Goal: Task Accomplishment & Management: Complete application form

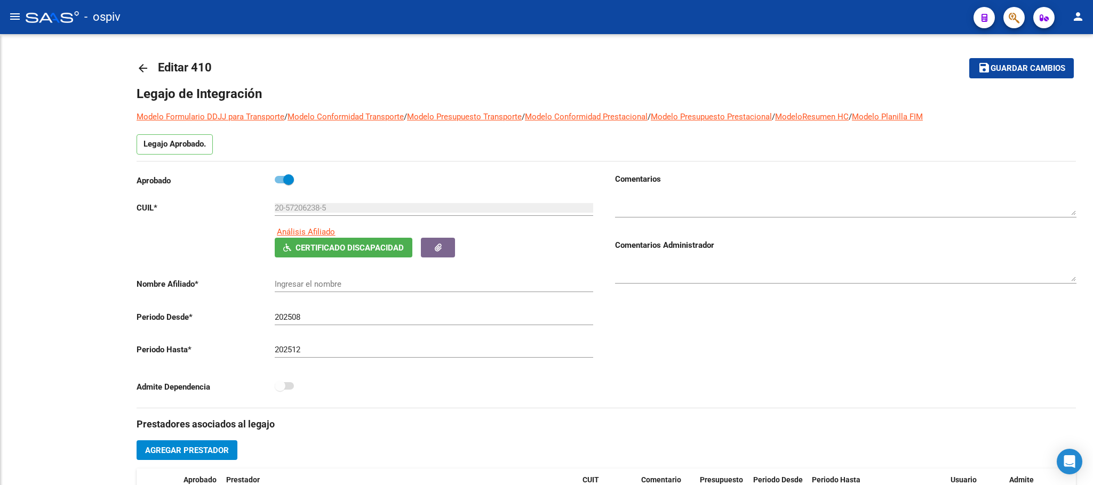
type input "ROMERO CHIOFALO FRANCISCO NICOLAS"
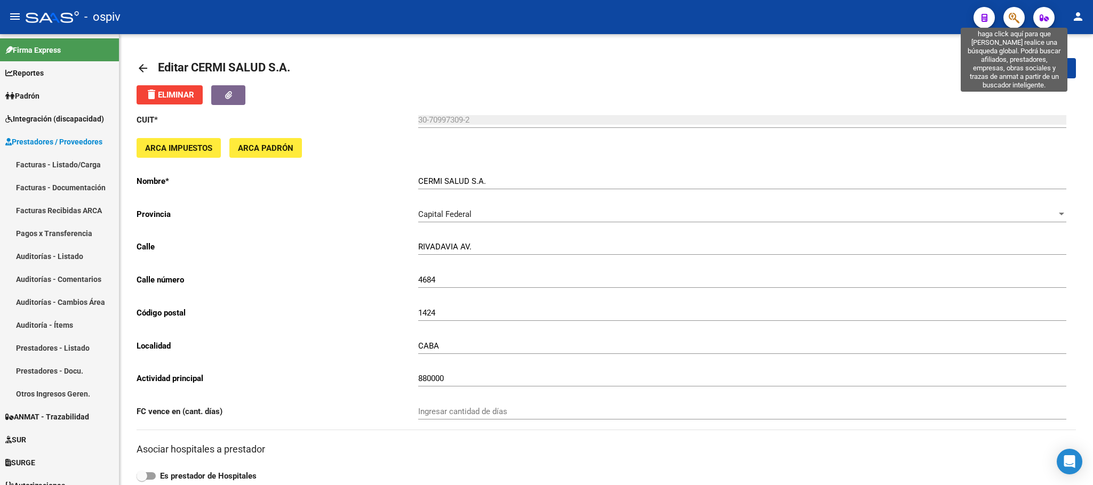
click at [1014, 19] on icon "button" at bounding box center [1014, 18] width 11 height 12
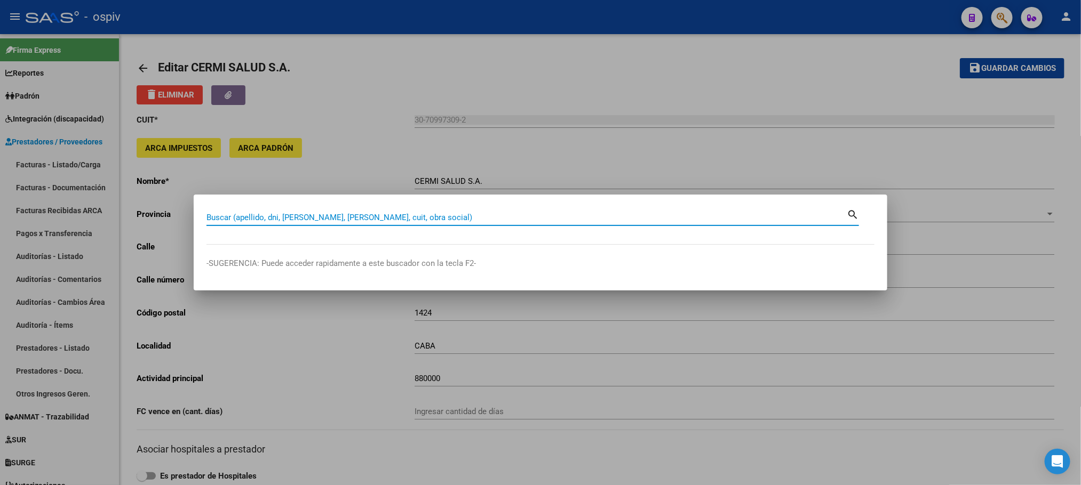
click at [450, 218] on input "Buscar (apellido, dni, cuil, nro traspaso, cuit, obra social)" at bounding box center [526, 218] width 640 height 10
type input "MIRIAM"
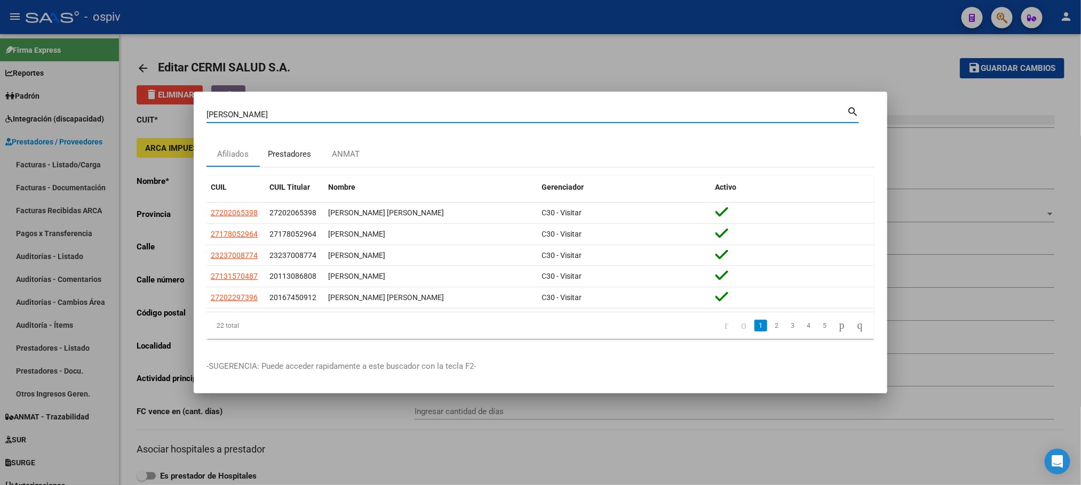
click at [288, 144] on div "Prestadores" at bounding box center [289, 154] width 59 height 26
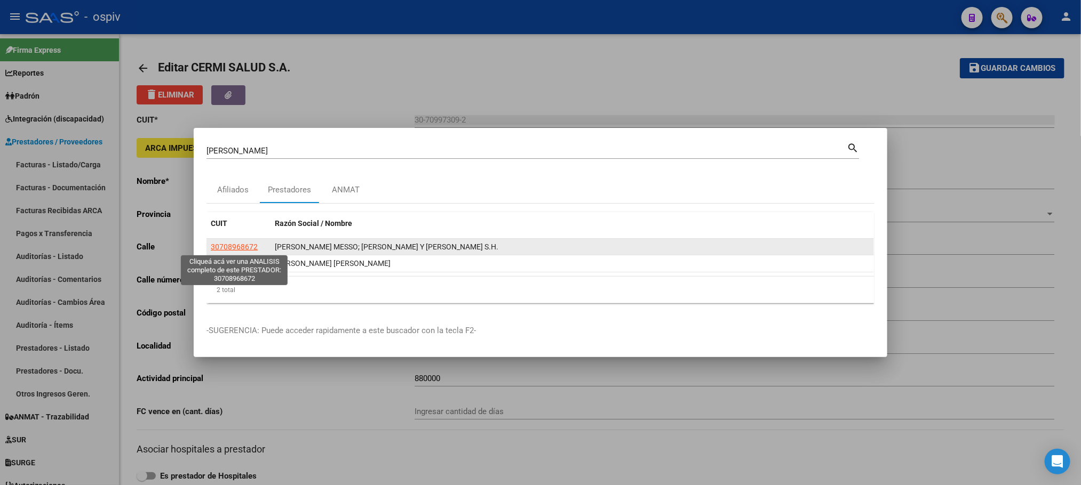
click at [227, 249] on span "30708968672" at bounding box center [234, 247] width 47 height 9
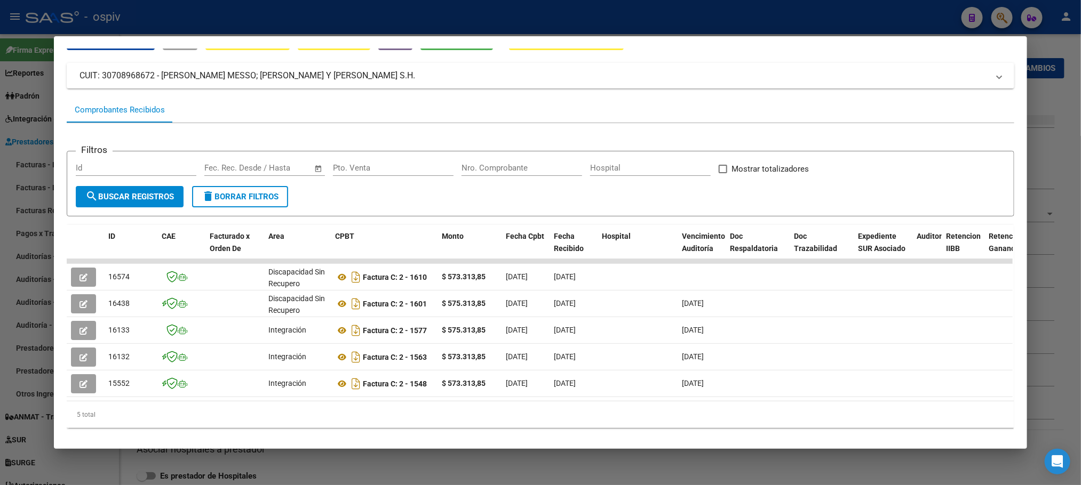
scroll to position [81, 0]
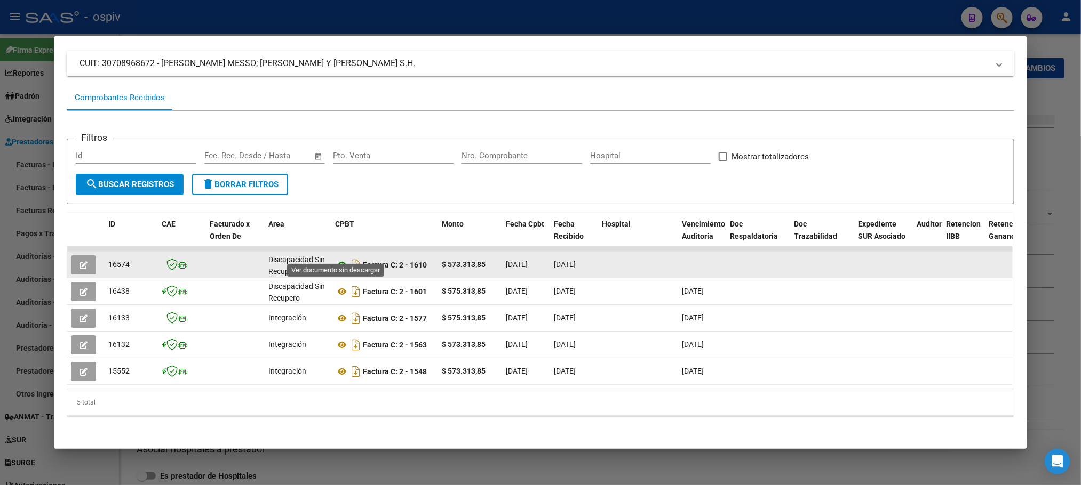
click at [338, 259] on icon at bounding box center [342, 265] width 14 height 13
click at [80, 261] on icon "button" at bounding box center [83, 265] width 8 height 8
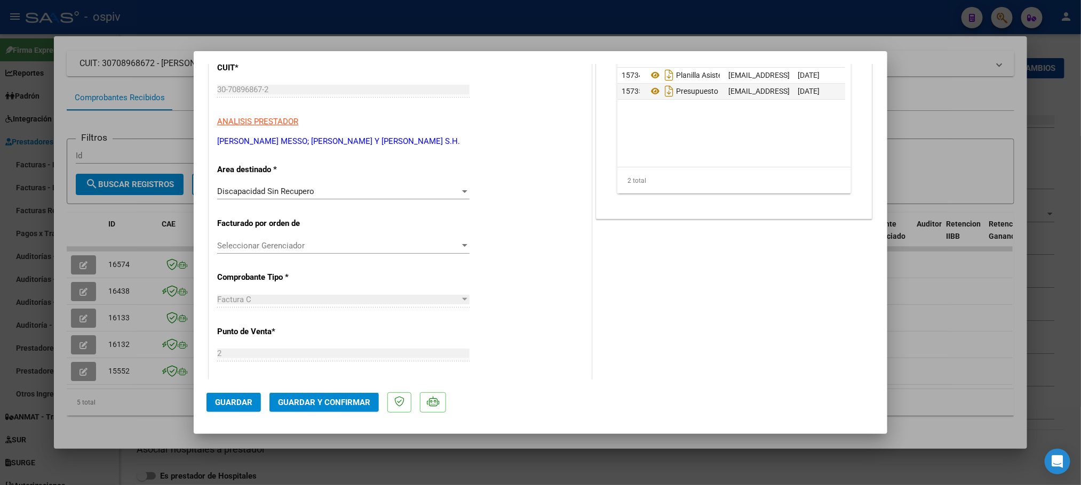
scroll to position [0, 0]
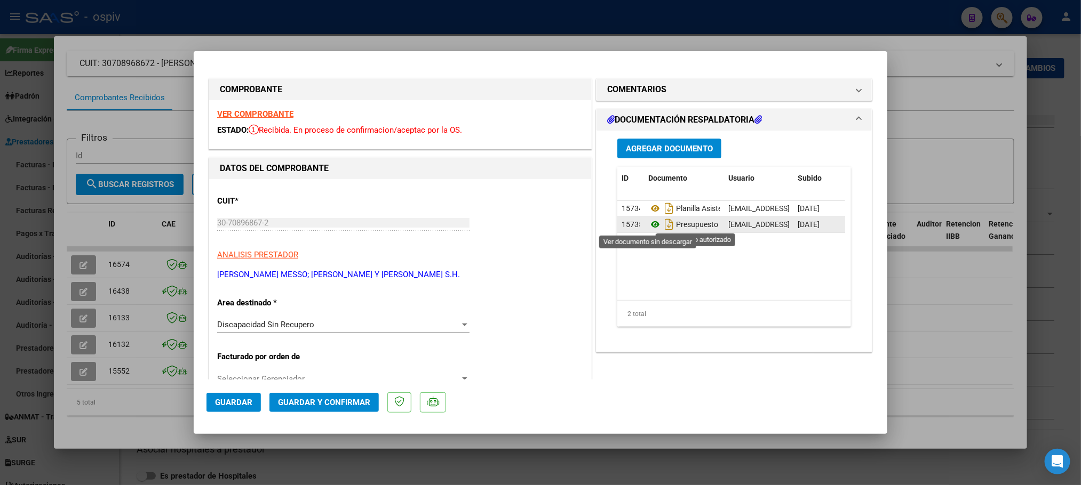
click at [650, 226] on icon at bounding box center [655, 224] width 14 height 13
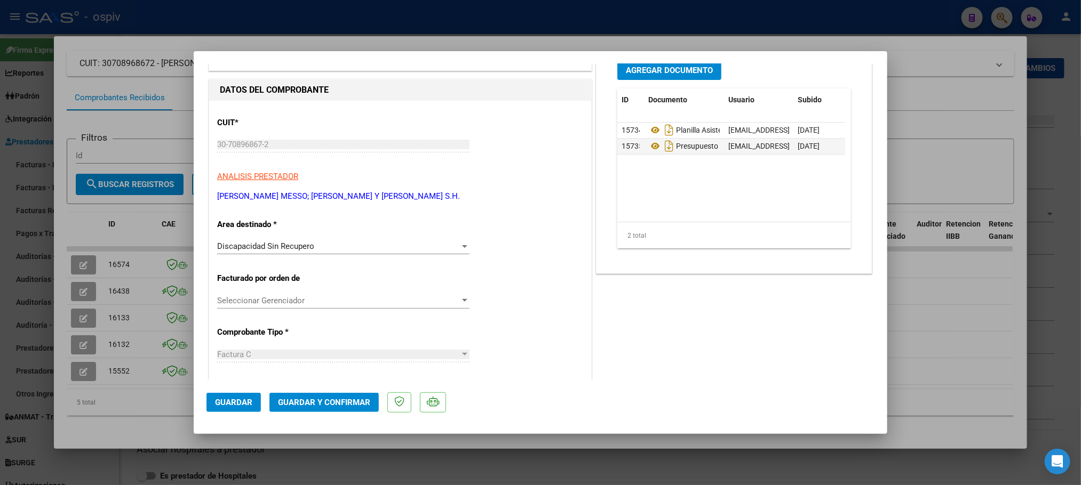
scroll to position [133, 0]
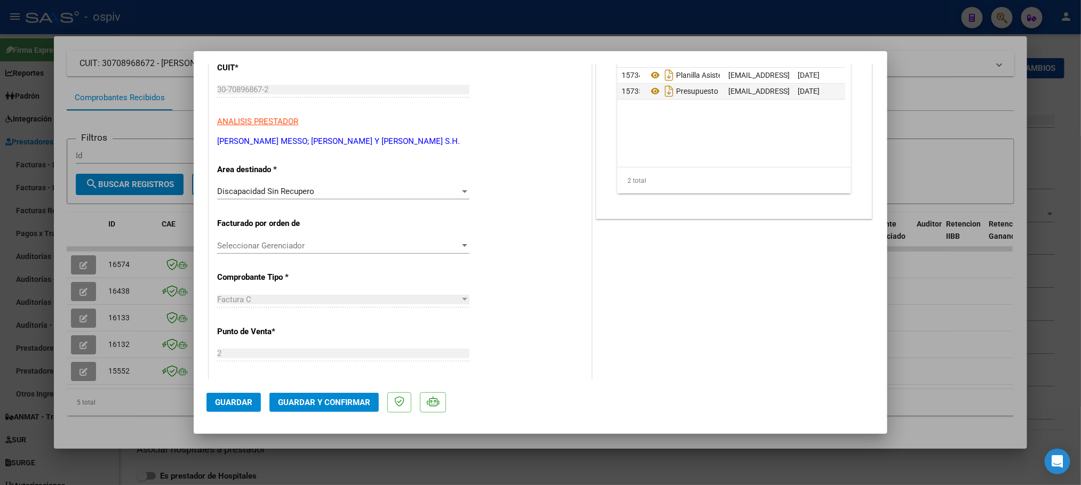
click at [283, 21] on div at bounding box center [540, 242] width 1081 height 485
type input "$ 0,00"
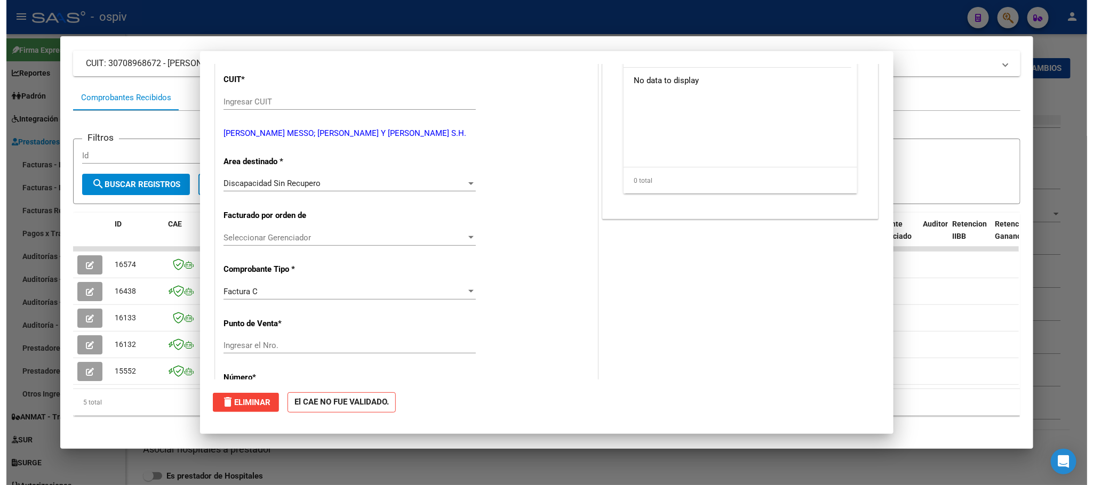
scroll to position [0, 0]
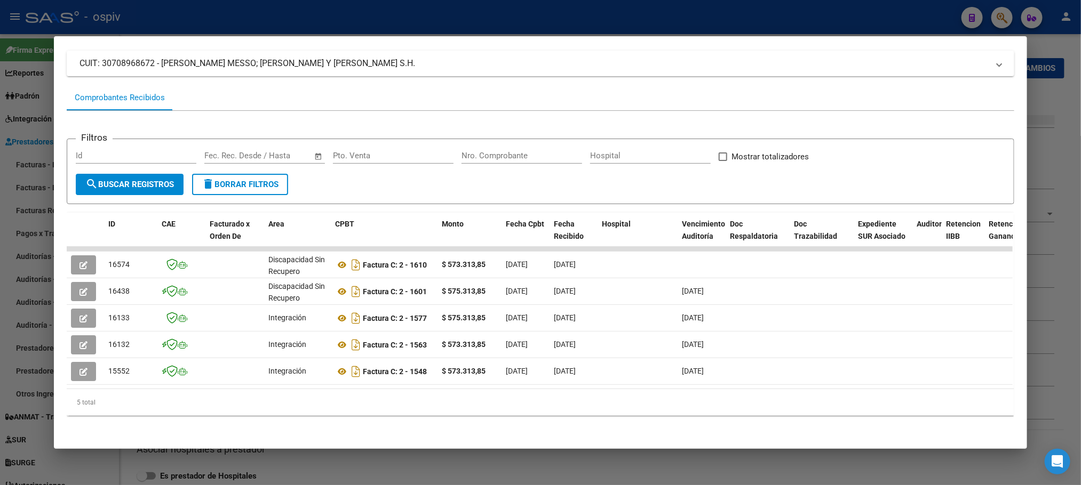
click at [450, 15] on div at bounding box center [540, 242] width 1081 height 485
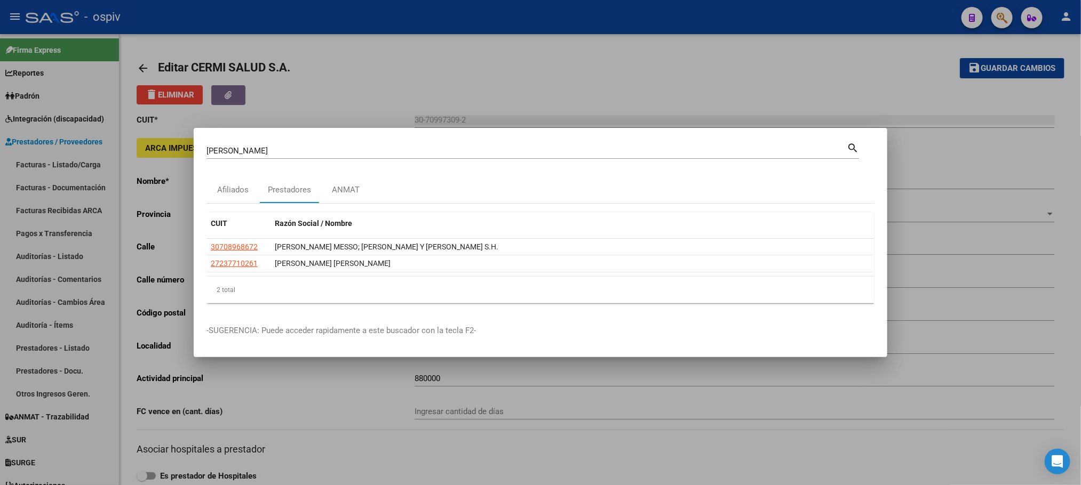
click at [493, 15] on div at bounding box center [540, 242] width 1081 height 485
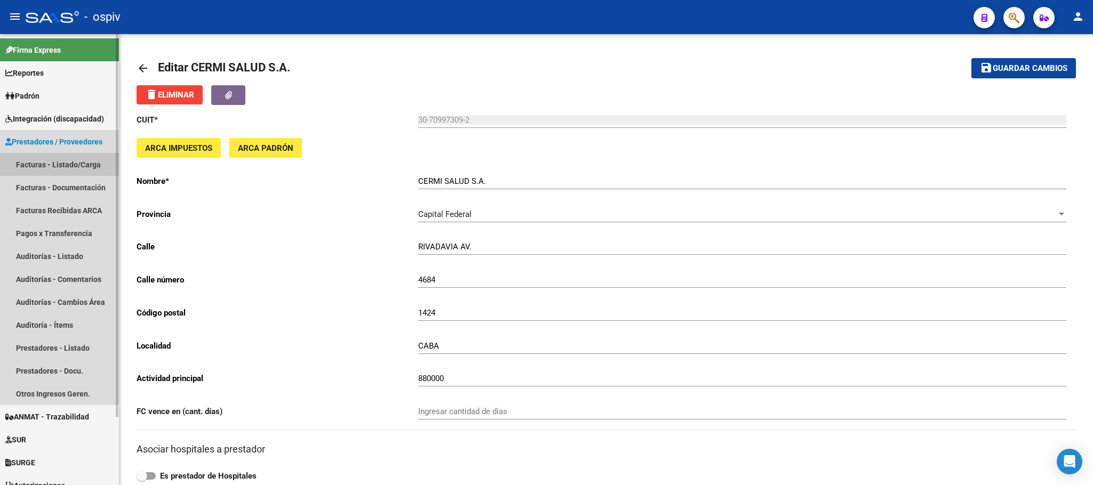
click at [44, 166] on link "Facturas - Listado/Carga" at bounding box center [59, 164] width 119 height 23
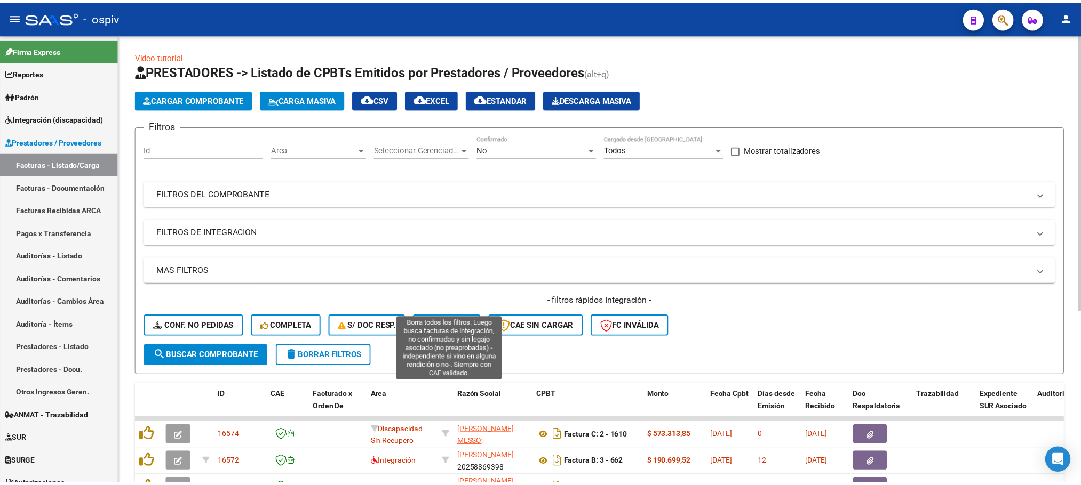
scroll to position [133, 0]
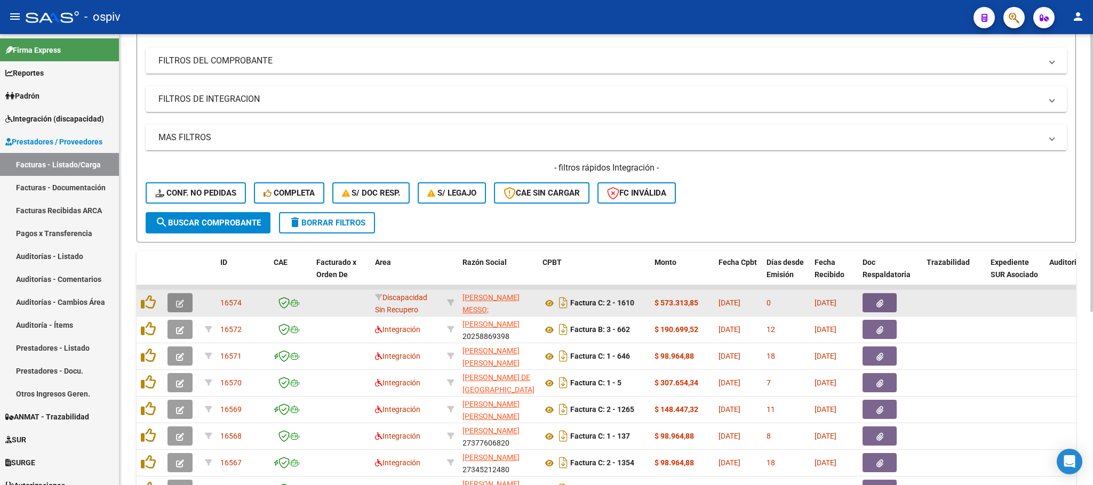
click at [179, 304] on icon "button" at bounding box center [180, 304] width 8 height 8
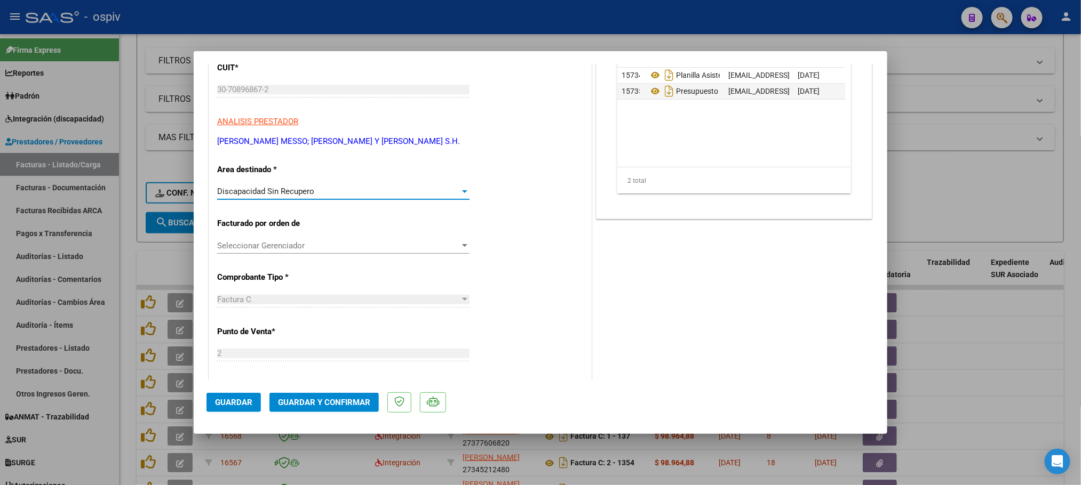
click at [460, 190] on div at bounding box center [465, 191] width 10 height 9
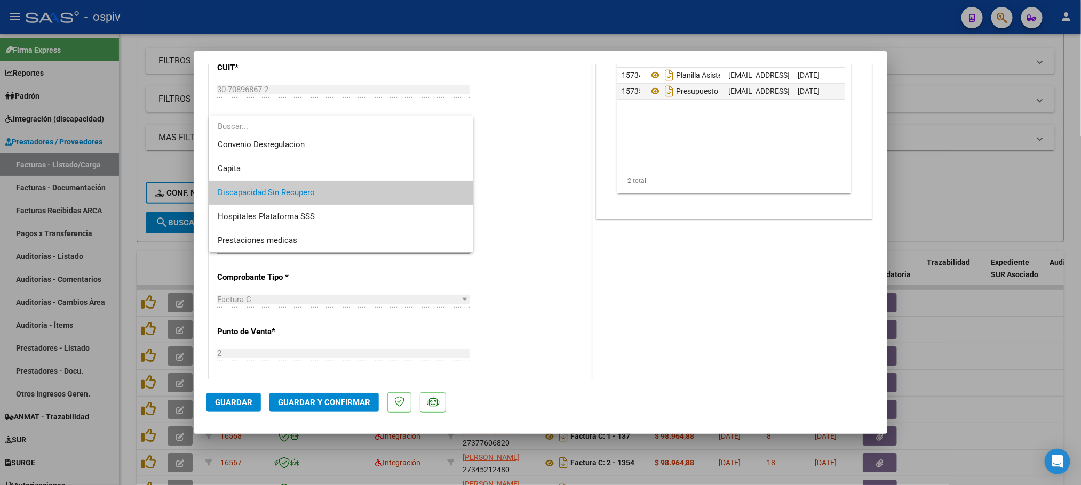
scroll to position [0, 0]
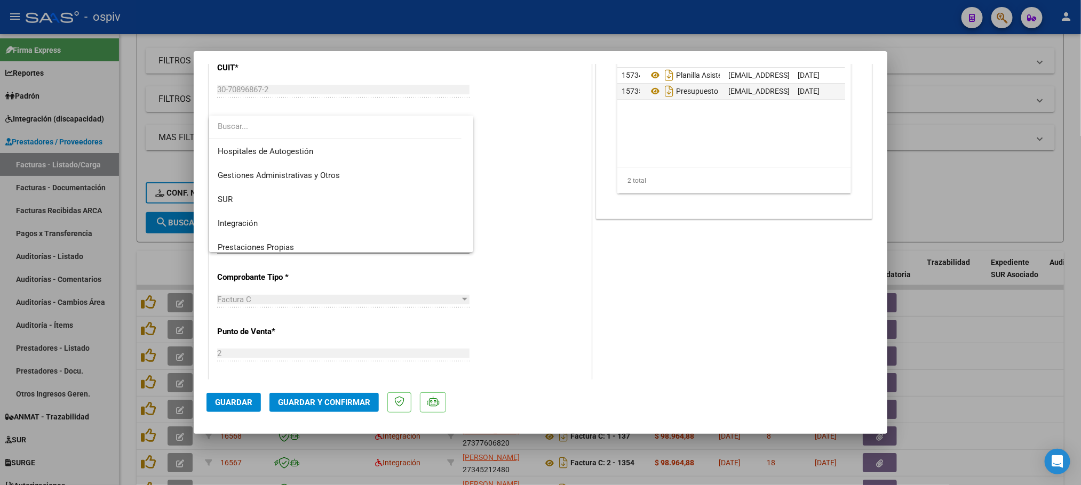
click at [565, 194] on div at bounding box center [540, 242] width 1081 height 485
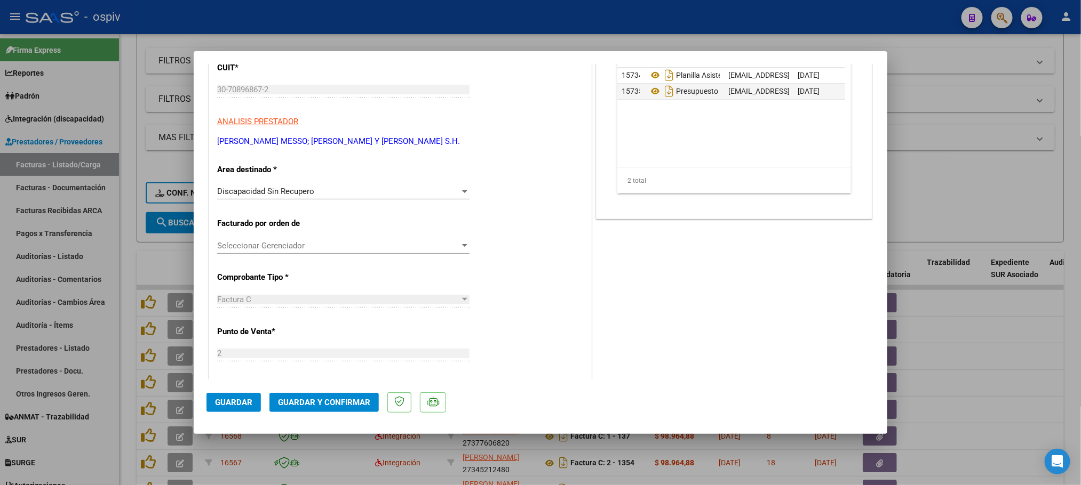
click at [556, 18] on div at bounding box center [540, 242] width 1081 height 485
type input "$ 0,00"
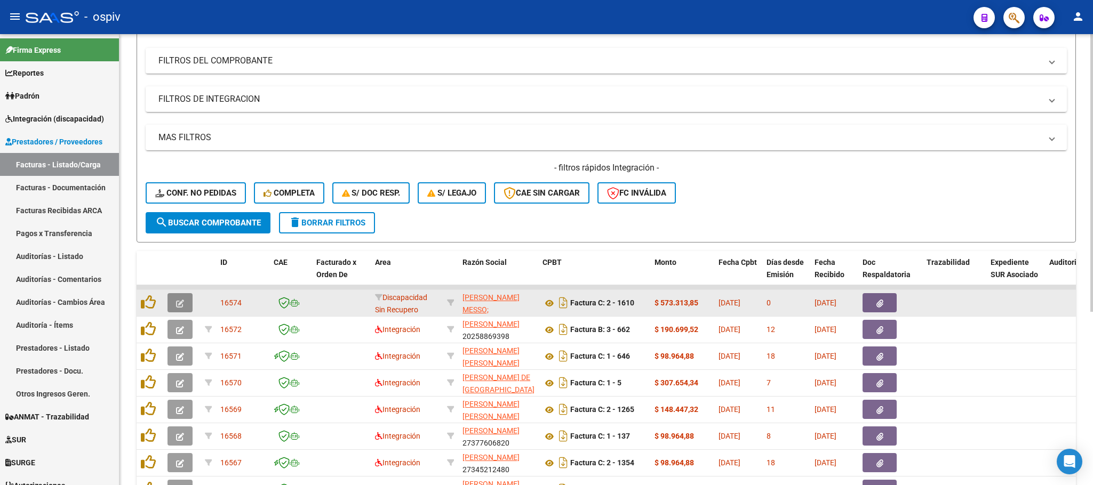
click at [184, 299] on button "button" at bounding box center [180, 302] width 25 height 19
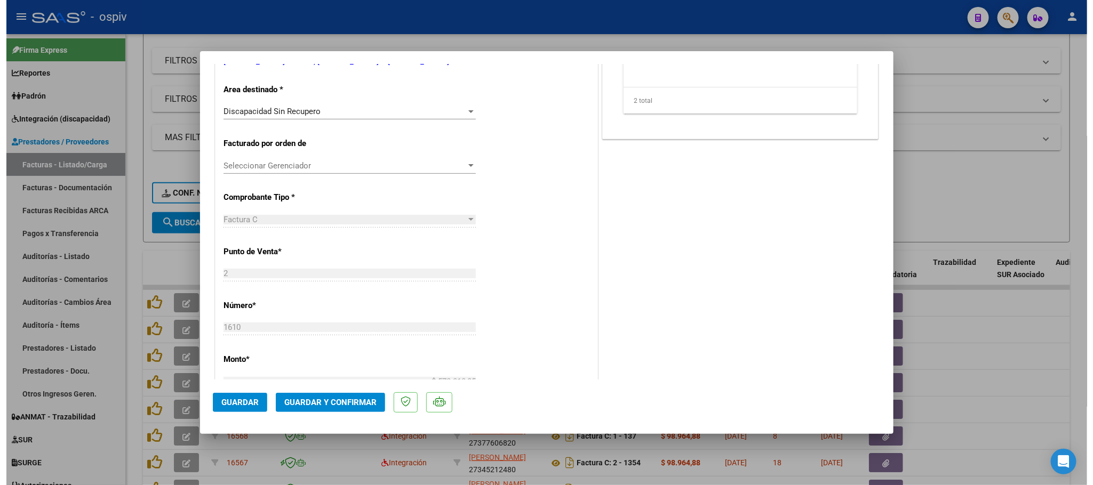
scroll to position [266, 0]
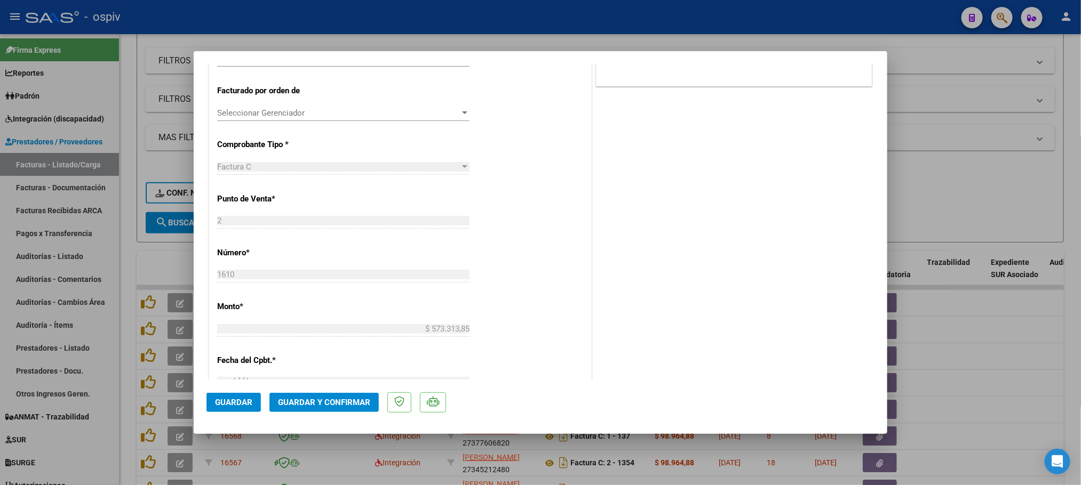
click at [586, 9] on div at bounding box center [540, 242] width 1081 height 485
type input "$ 0,00"
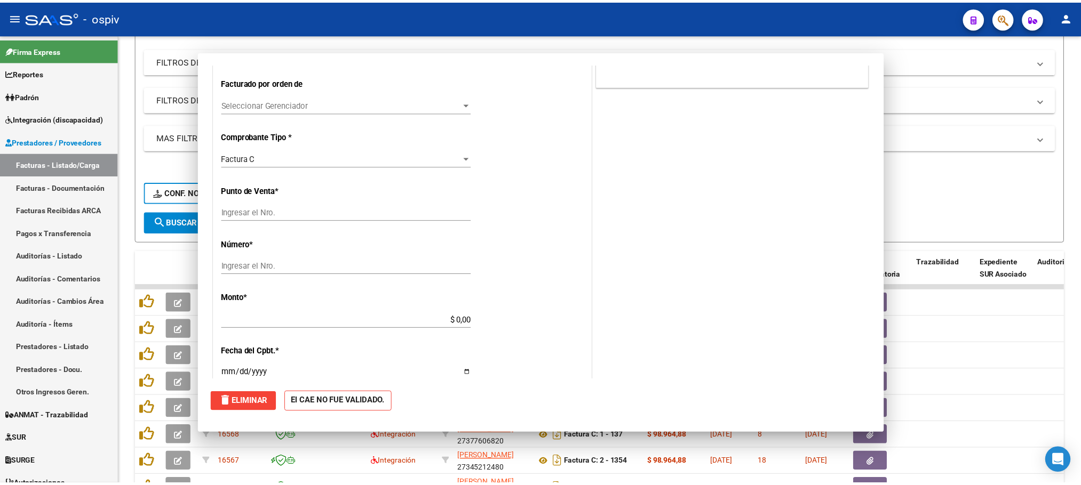
scroll to position [0, 0]
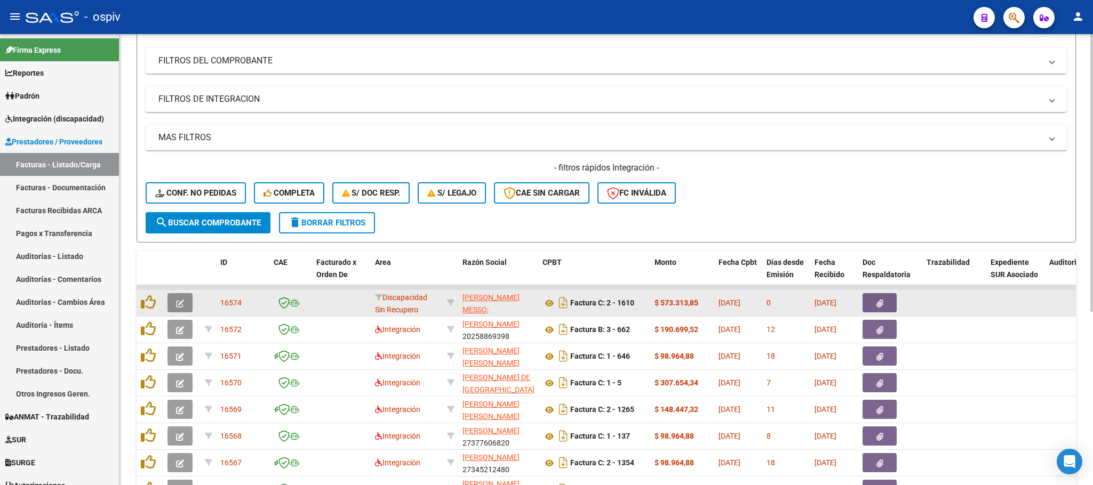
click at [183, 295] on button "button" at bounding box center [180, 302] width 25 height 19
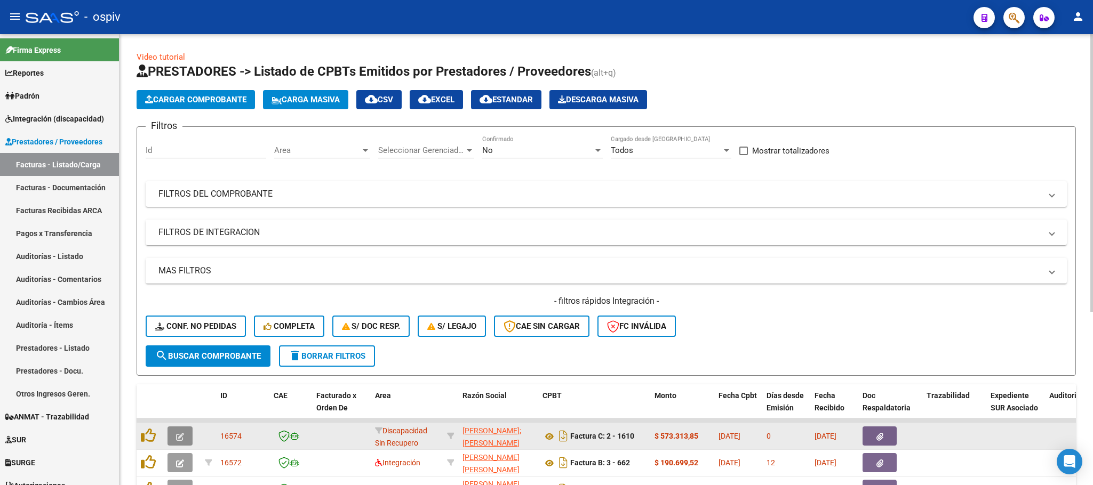
click at [185, 437] on button "button" at bounding box center [180, 436] width 25 height 19
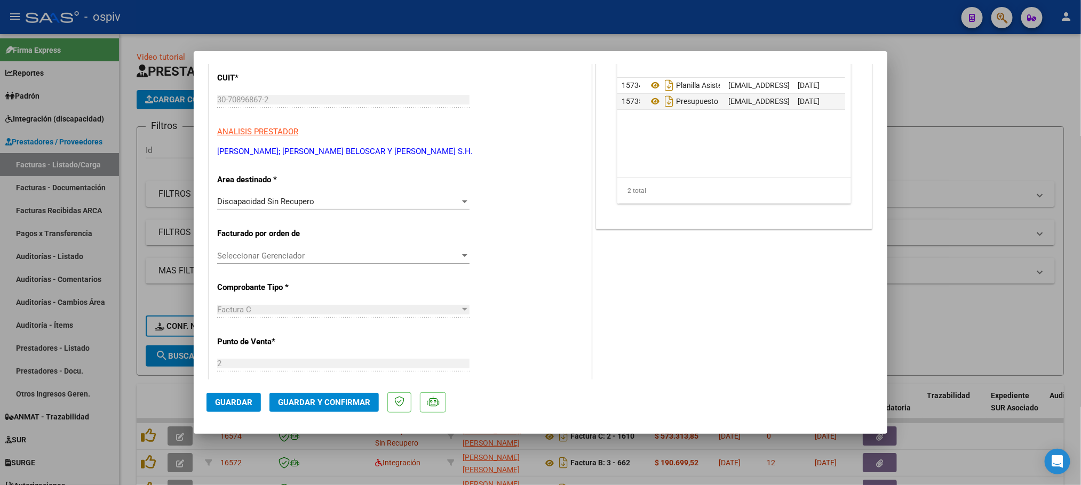
scroll to position [133, 0]
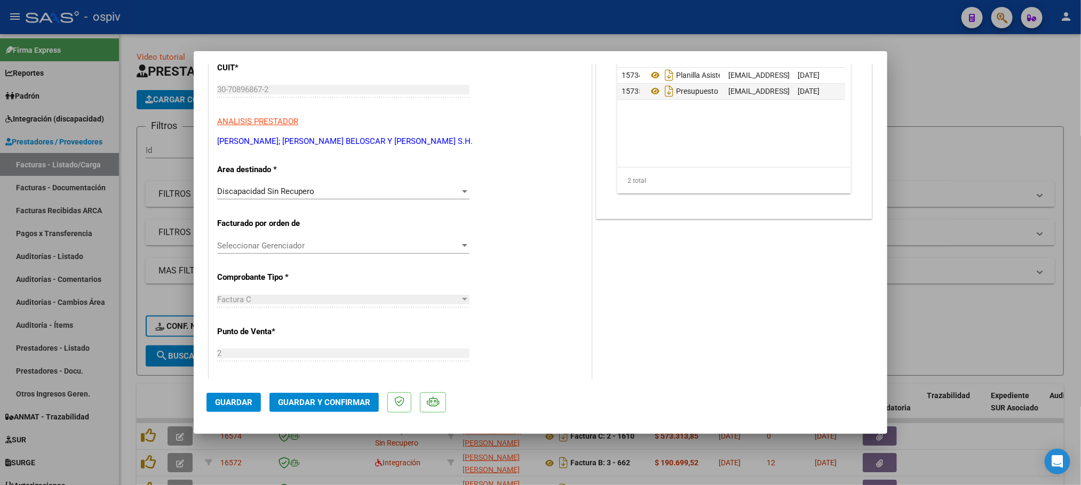
click at [451, 187] on div "Discapacidad Sin Recupero" at bounding box center [338, 192] width 243 height 10
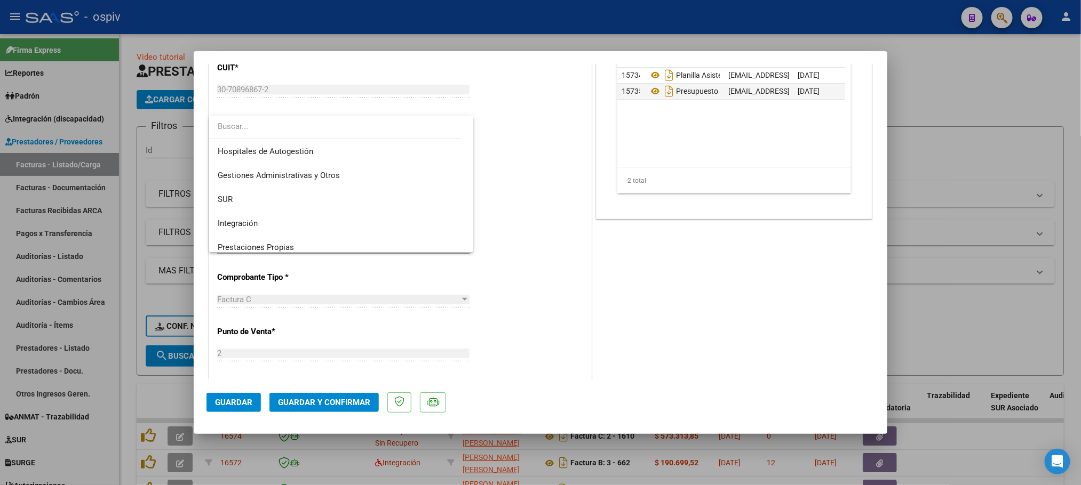
scroll to position [127, 0]
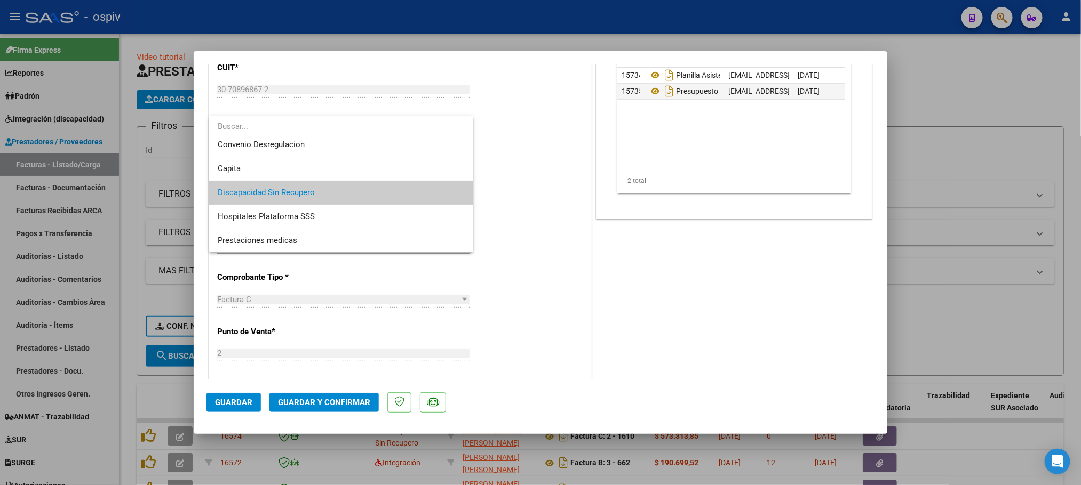
click at [519, 29] on div at bounding box center [540, 242] width 1081 height 485
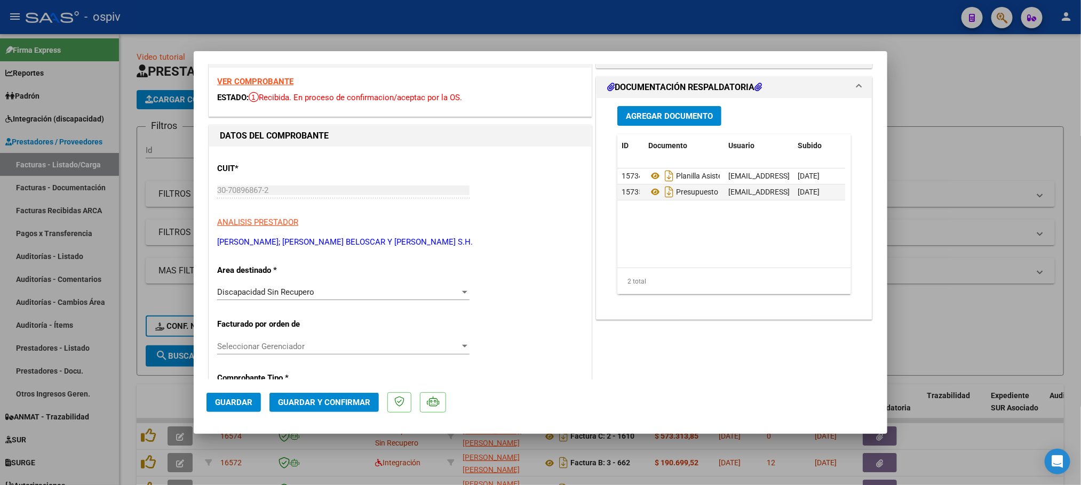
scroll to position [0, 0]
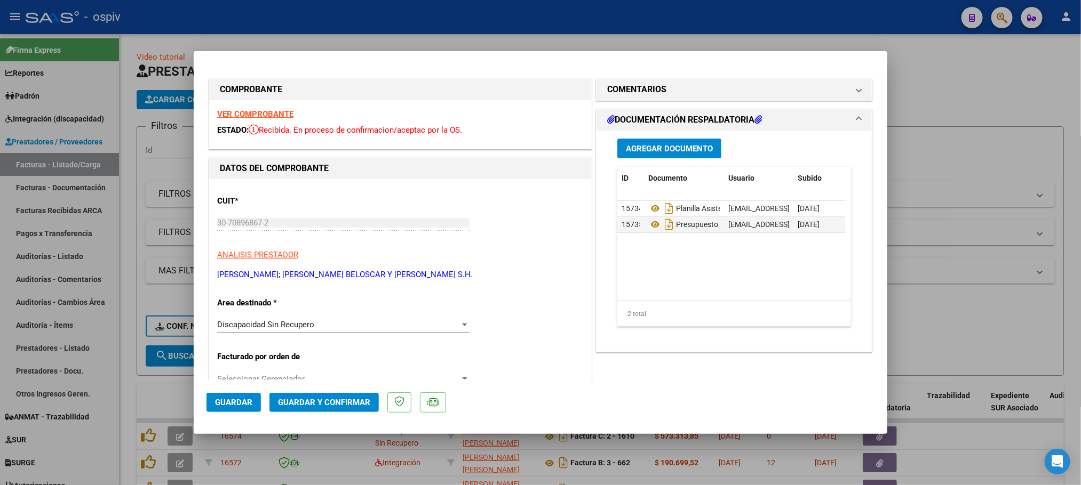
click at [565, 25] on div at bounding box center [540, 242] width 1081 height 485
type input "$ 0,00"
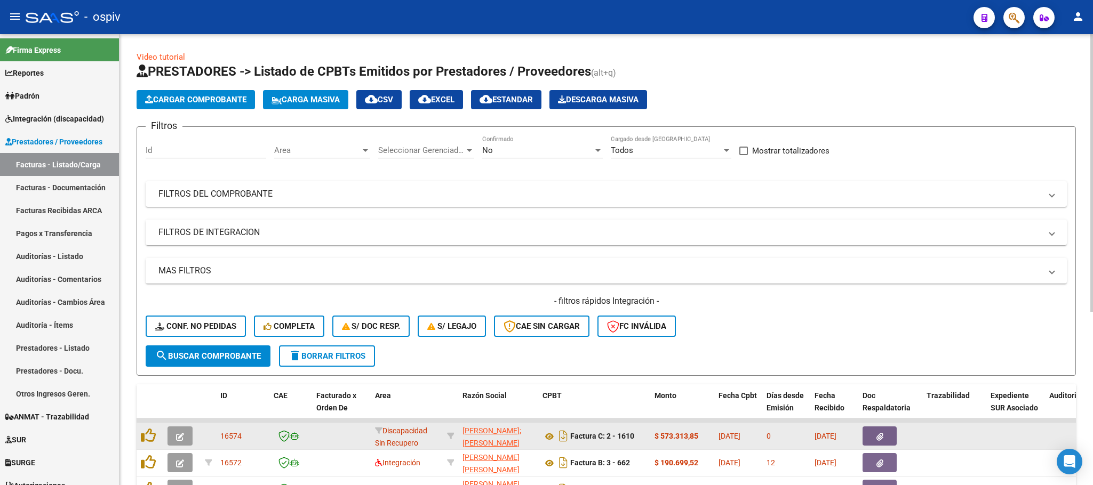
click at [181, 442] on button "button" at bounding box center [180, 436] width 25 height 19
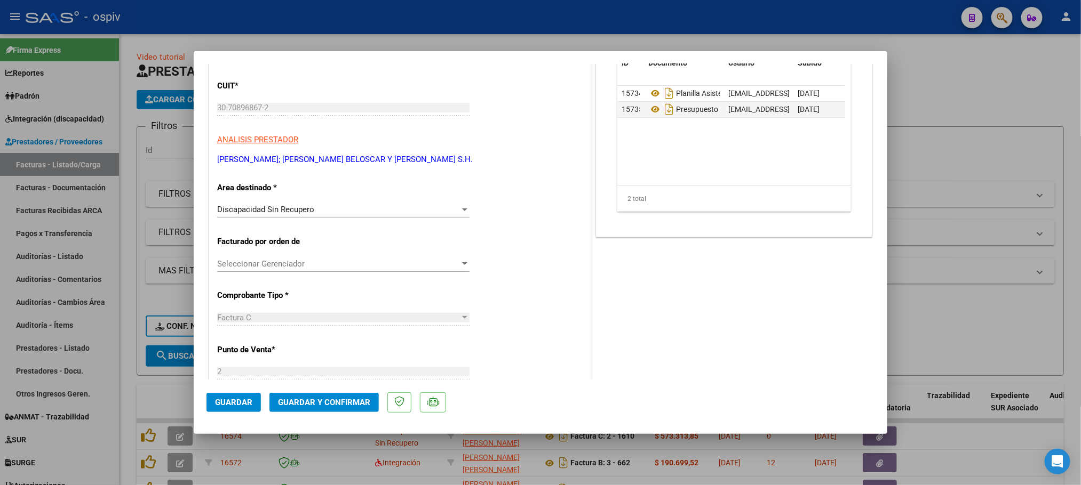
scroll to position [133, 0]
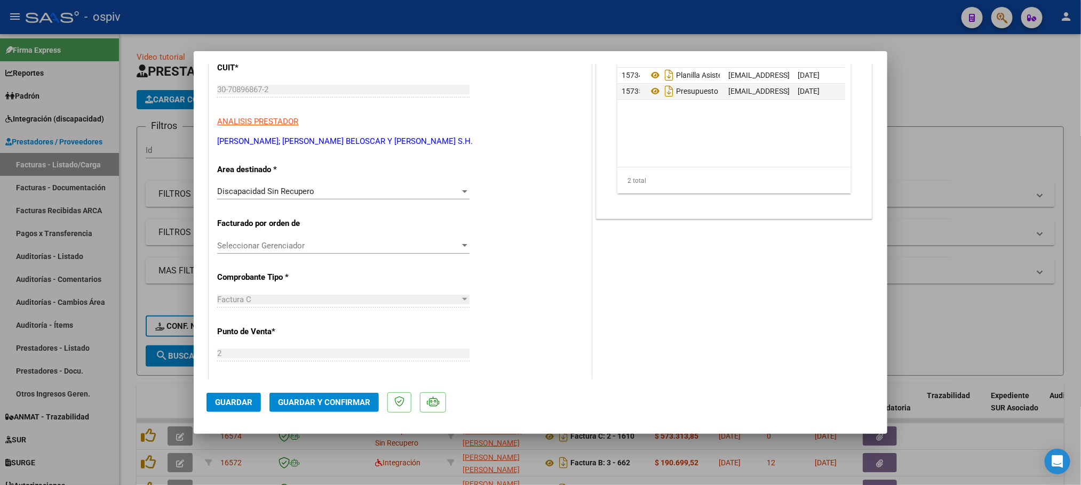
click at [389, 189] on div "Discapacidad Sin Recupero" at bounding box center [338, 192] width 243 height 10
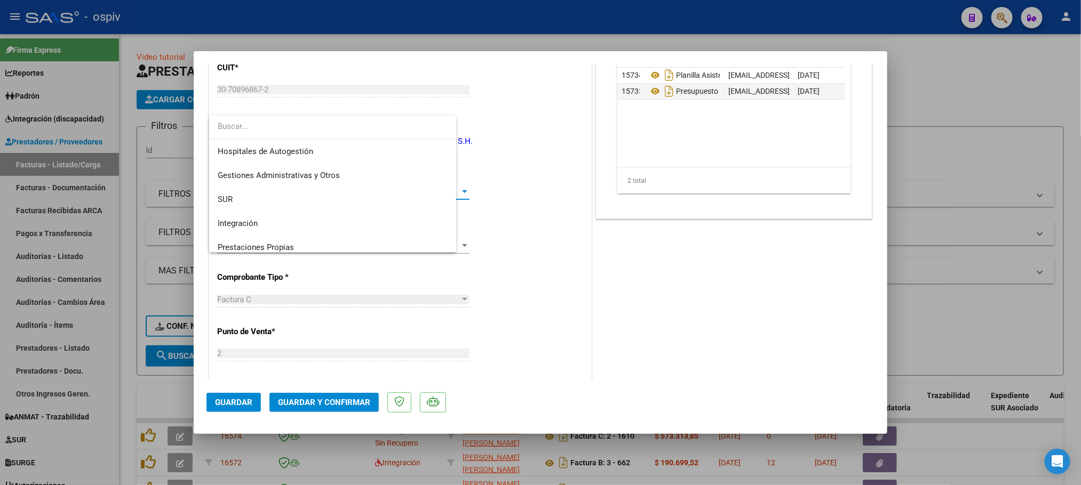
scroll to position [127, 0]
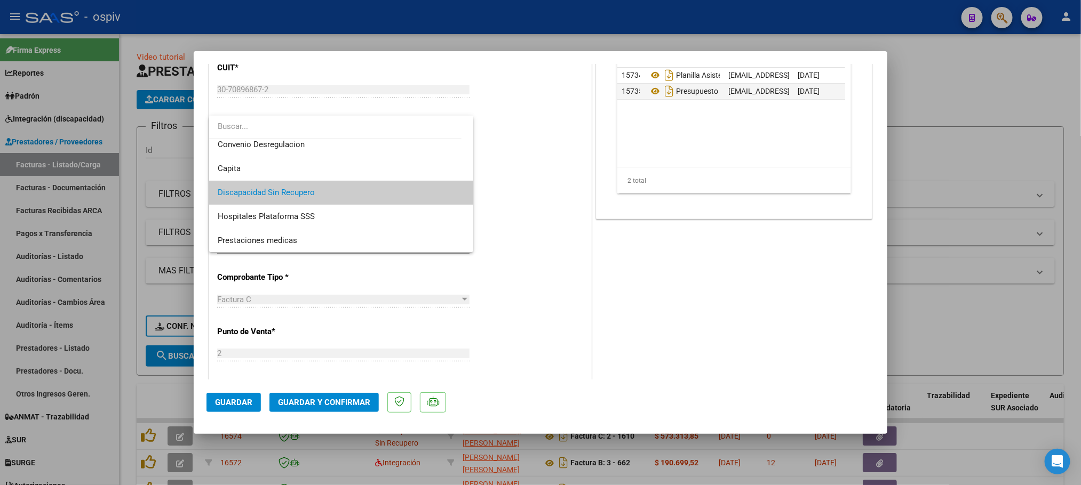
click at [539, 183] on div at bounding box center [540, 242] width 1081 height 485
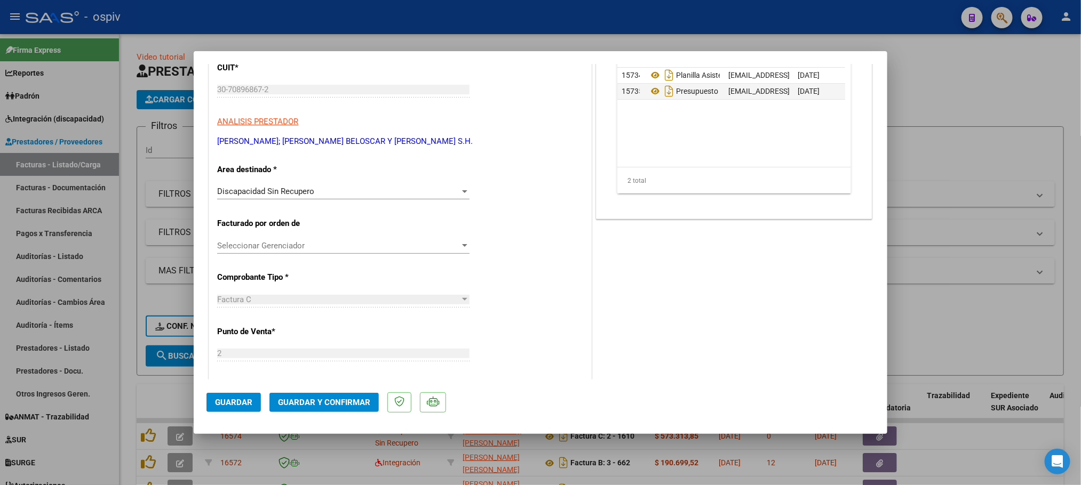
click at [551, 14] on div at bounding box center [540, 242] width 1081 height 485
type input "$ 0,00"
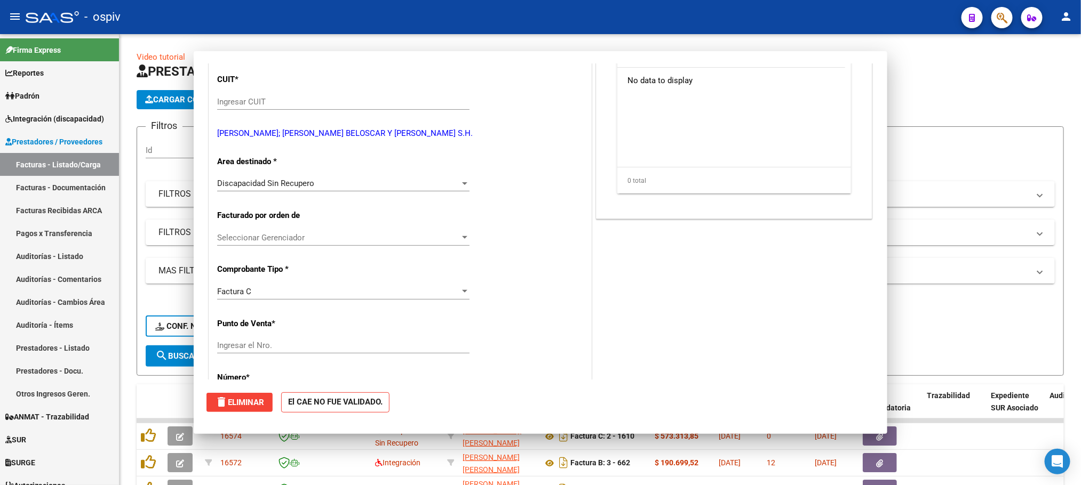
scroll to position [0, 0]
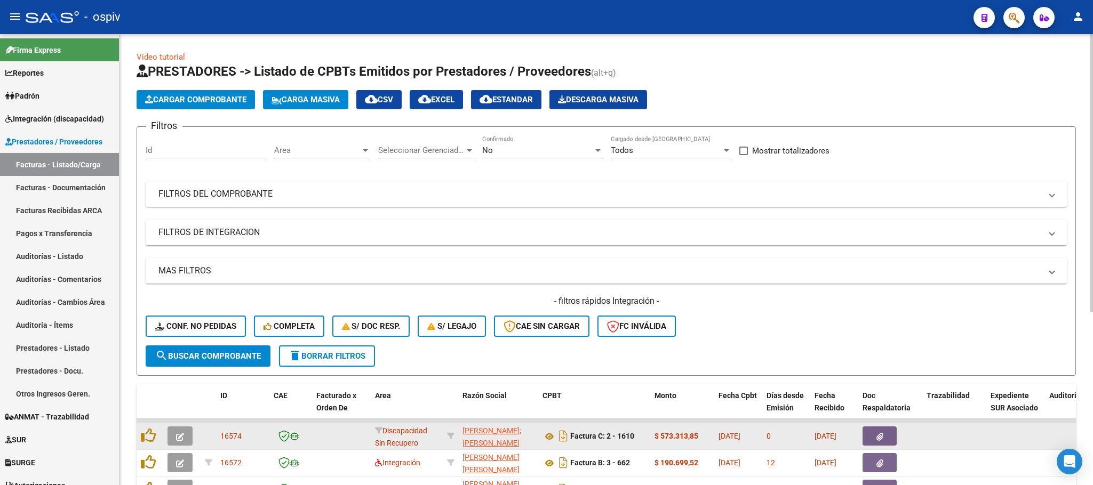
click at [174, 439] on button "button" at bounding box center [180, 436] width 25 height 19
click at [181, 441] on span "button" at bounding box center [180, 437] width 8 height 10
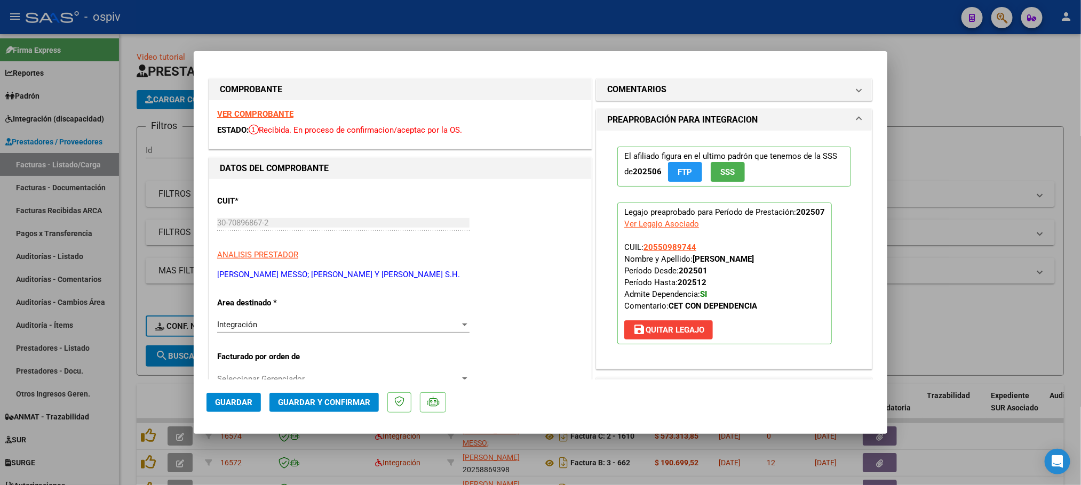
click at [482, 18] on div at bounding box center [540, 242] width 1081 height 485
type input "$ 0,00"
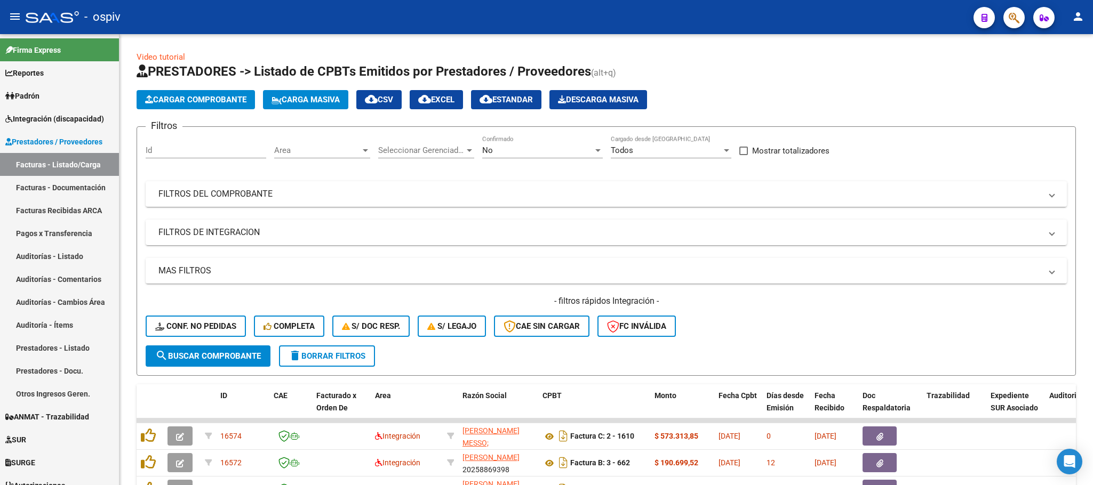
click at [577, 20] on div "- ospiv" at bounding box center [495, 16] width 939 height 23
click at [735, 19] on div "- ospiv" at bounding box center [495, 16] width 939 height 23
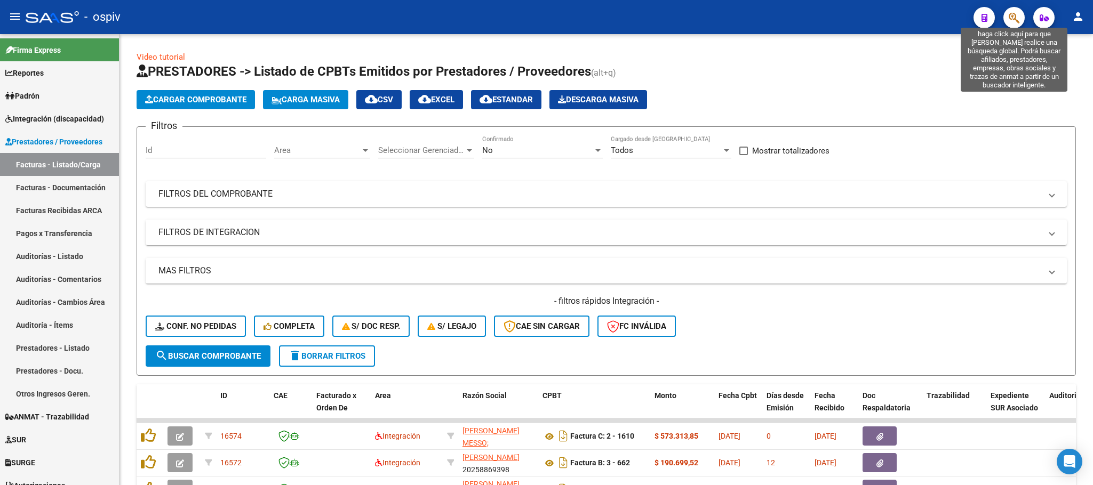
click at [1014, 17] on icon "button" at bounding box center [1014, 18] width 11 height 12
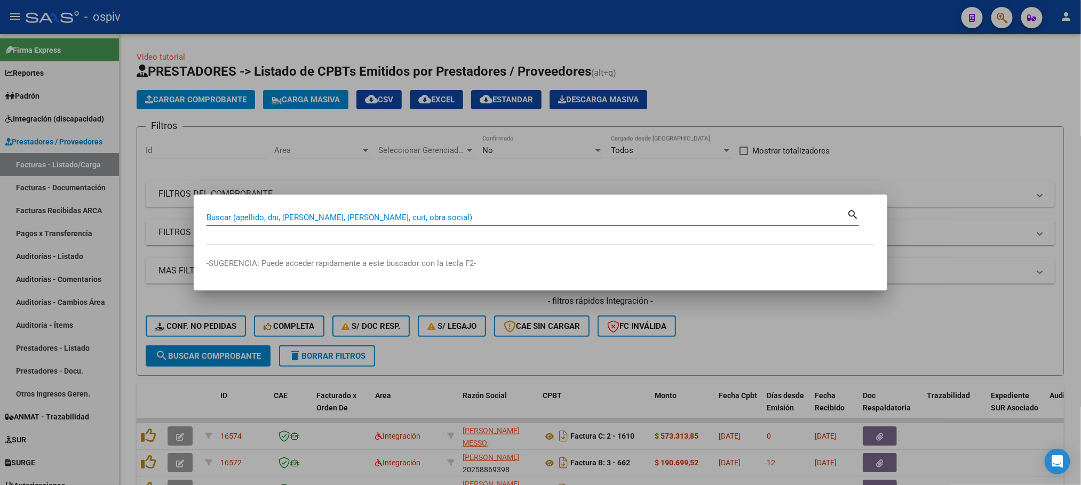
click at [645, 214] on input "Buscar (apellido, dni, cuil, nro traspaso, cuit, obra social)" at bounding box center [526, 218] width 640 height 10
type input "2725609052"
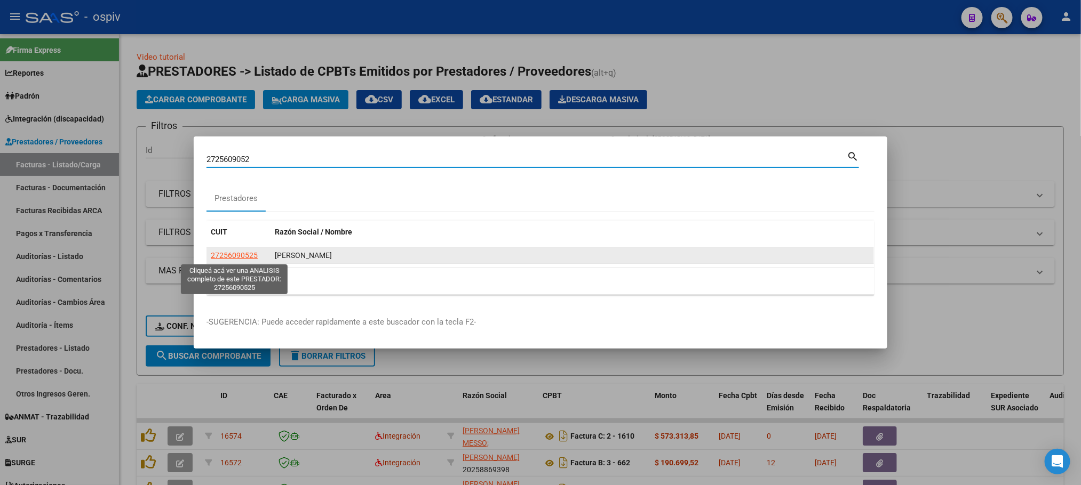
click at [234, 257] on span "27256090525" at bounding box center [234, 255] width 47 height 9
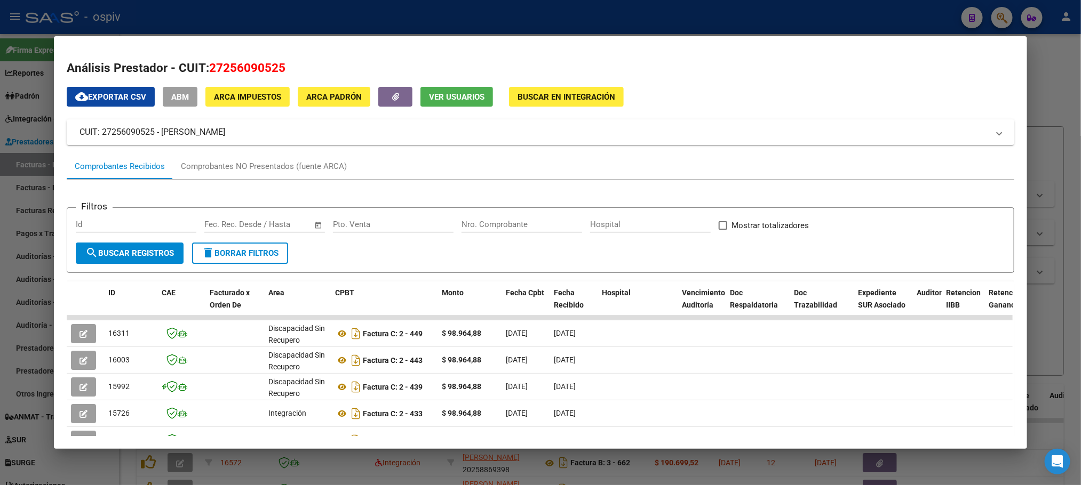
click at [252, 18] on div at bounding box center [540, 242] width 1081 height 485
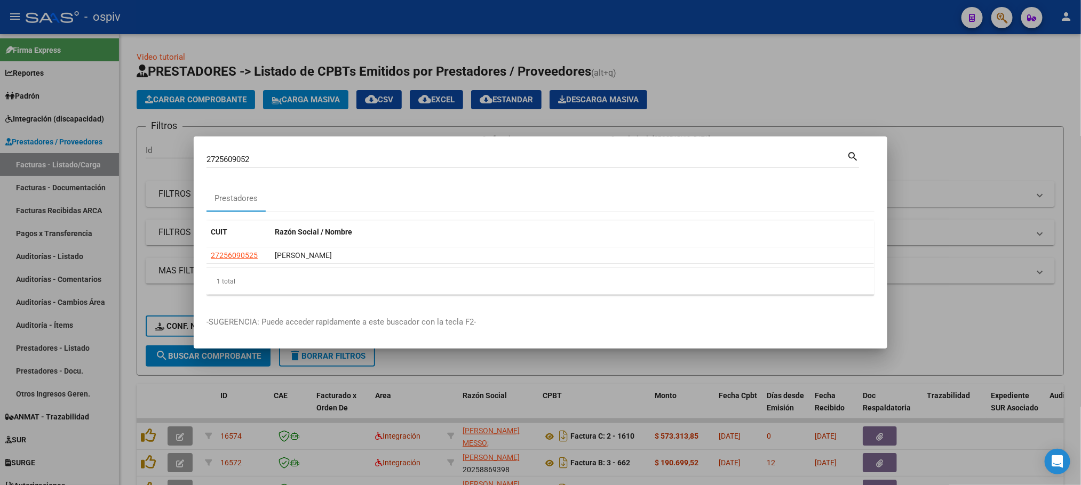
click at [280, 14] on div at bounding box center [540, 242] width 1081 height 485
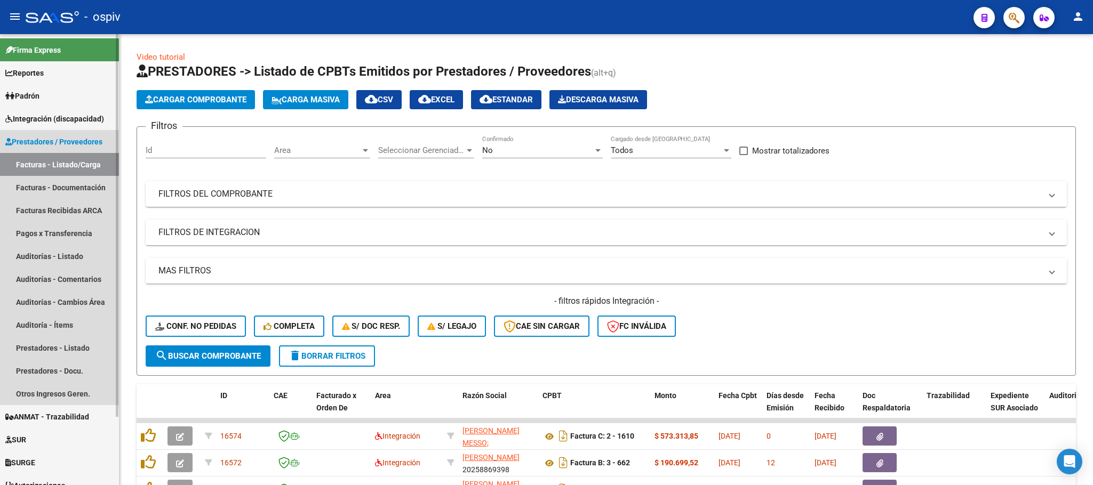
click at [29, 162] on link "Facturas - Listado/Carga" at bounding box center [59, 164] width 119 height 23
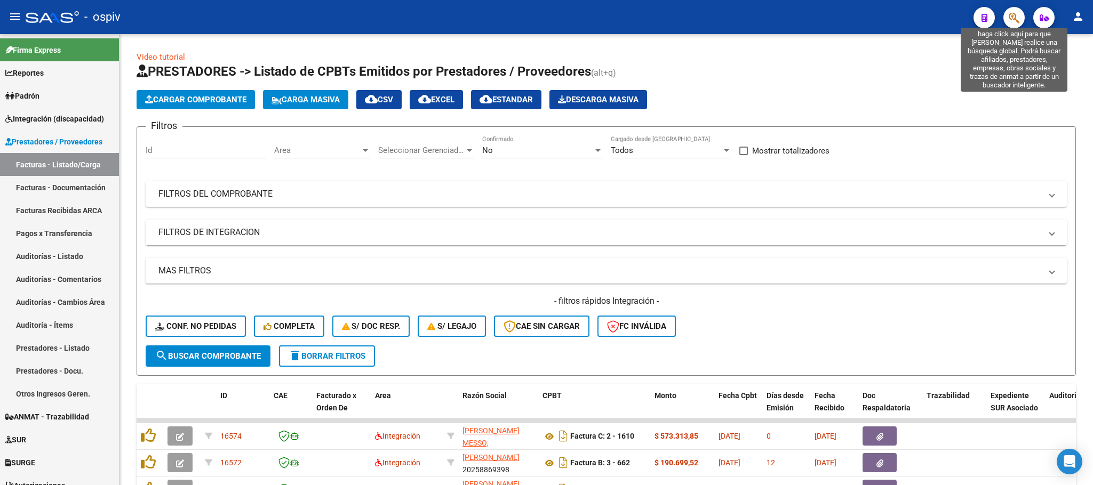
click at [1010, 15] on icon "button" at bounding box center [1014, 18] width 11 height 12
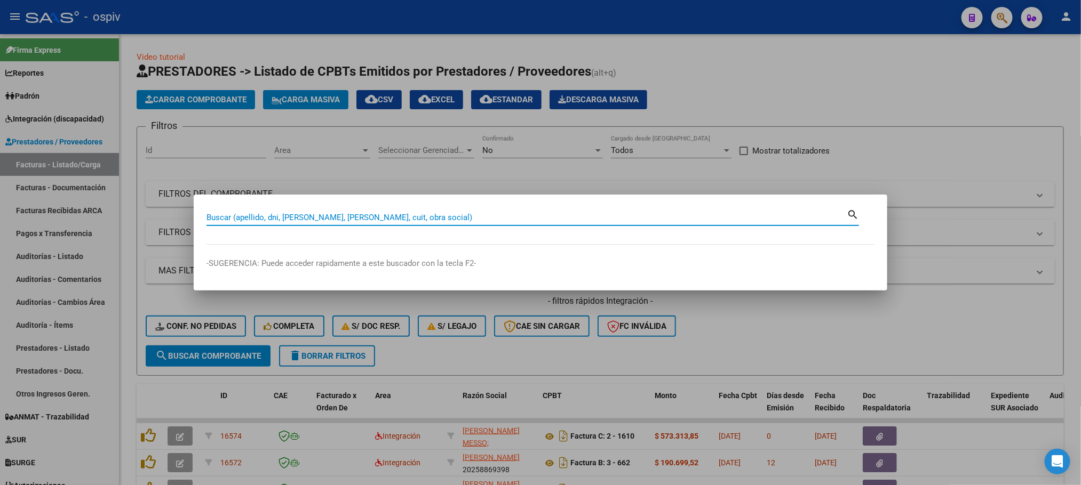
drag, startPoint x: 544, startPoint y: 220, endPoint x: 399, endPoint y: 218, distance: 145.1
click at [399, 218] on input "Buscar (apellido, dni, cuil, nro traspaso, cuit, obra social)" at bounding box center [526, 218] width 640 height 10
type input "27256090525"
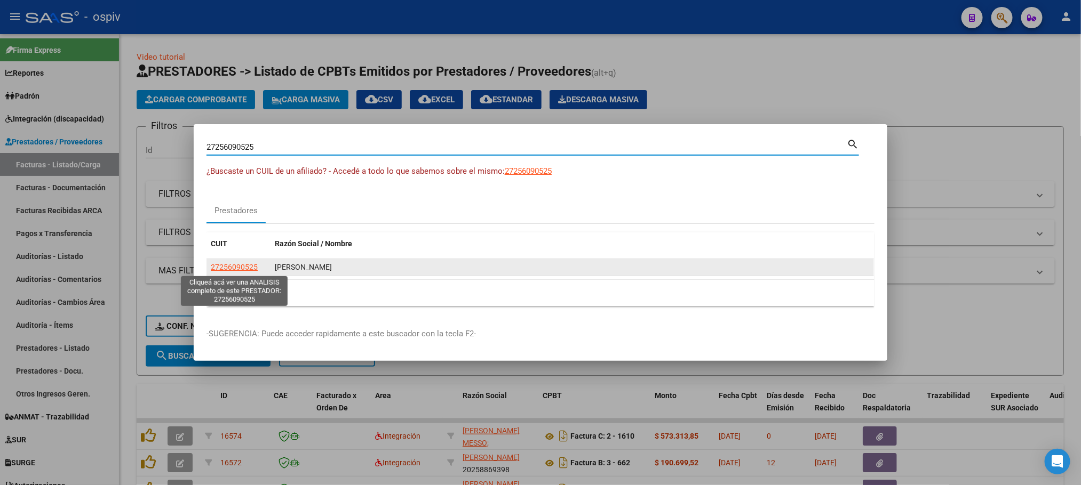
click at [244, 269] on span "27256090525" at bounding box center [234, 267] width 47 height 9
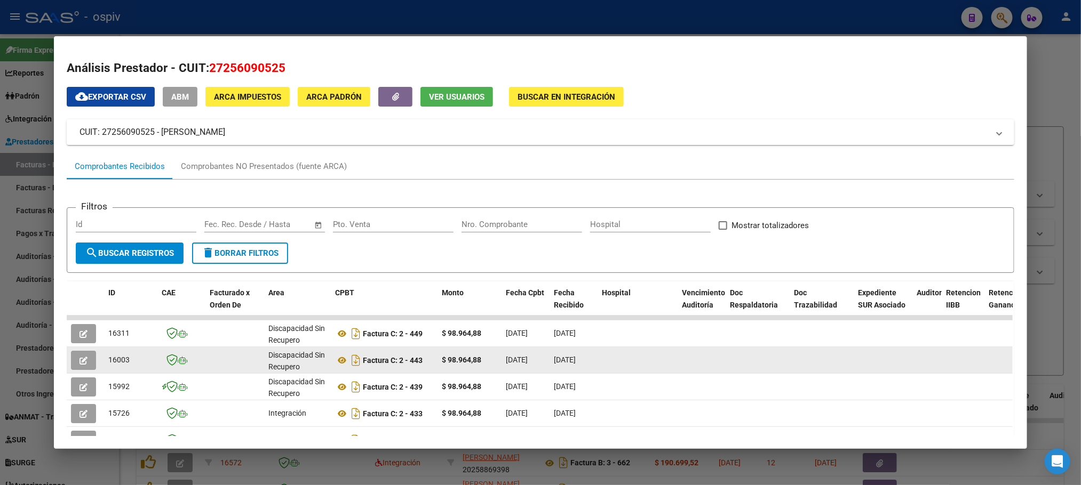
scroll to position [133, 0]
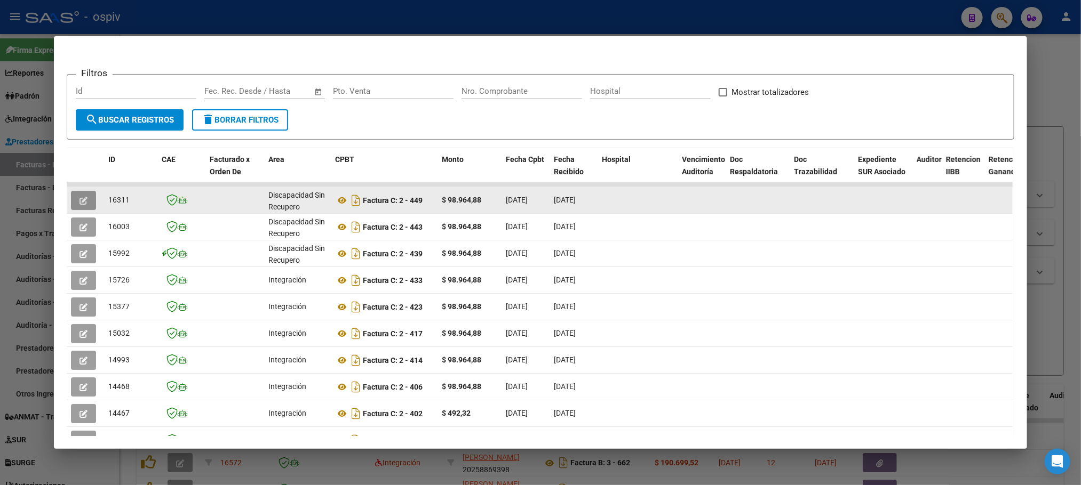
click at [79, 199] on icon "button" at bounding box center [83, 201] width 8 height 8
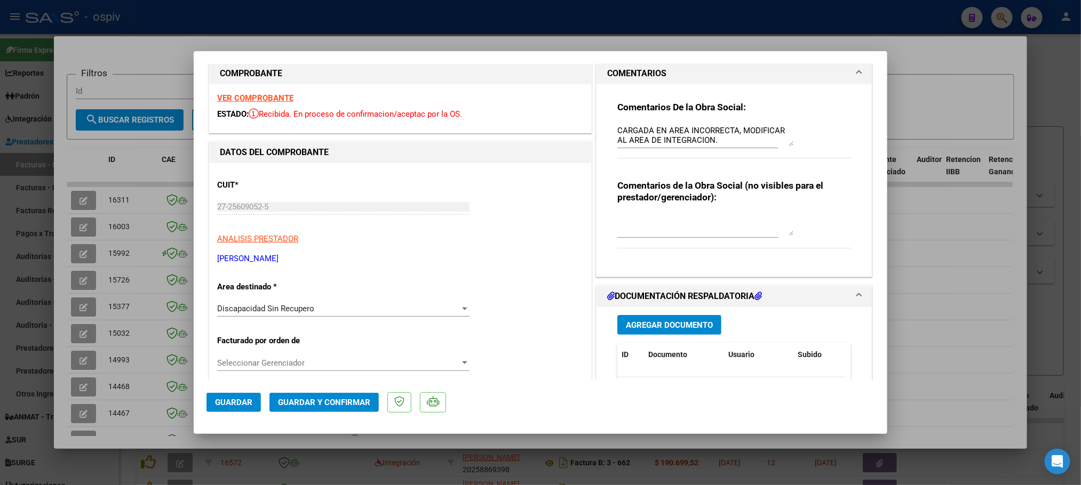
scroll to position [0, 0]
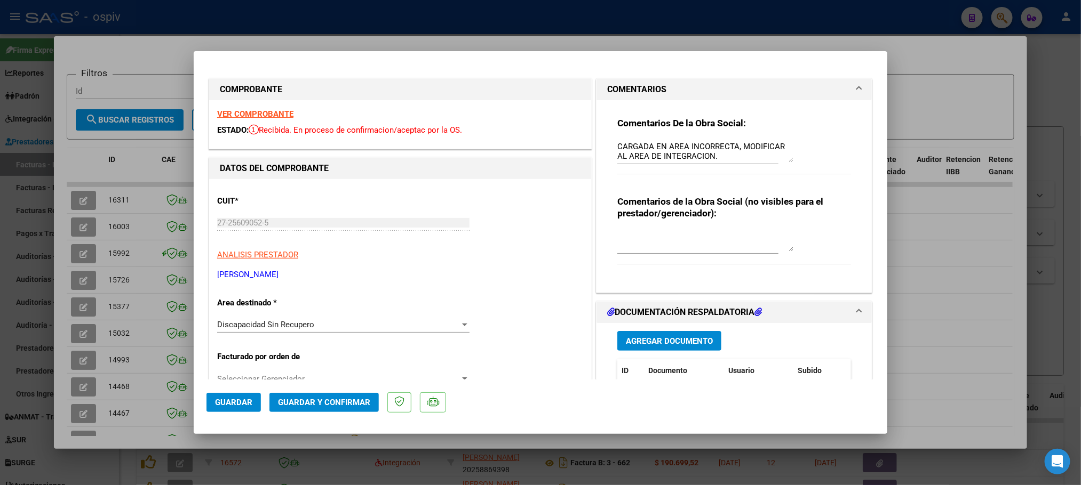
click at [460, 326] on div at bounding box center [465, 325] width 10 height 9
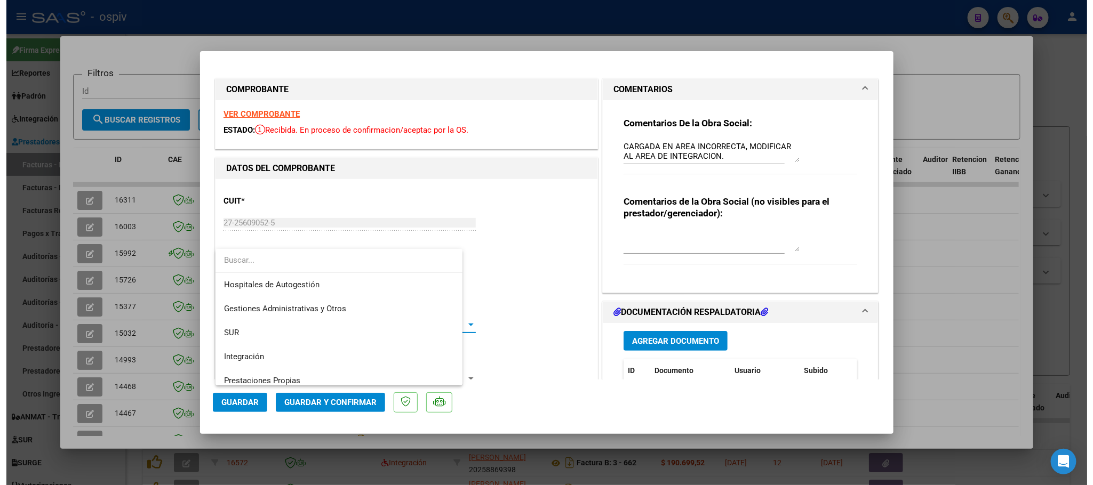
scroll to position [127, 0]
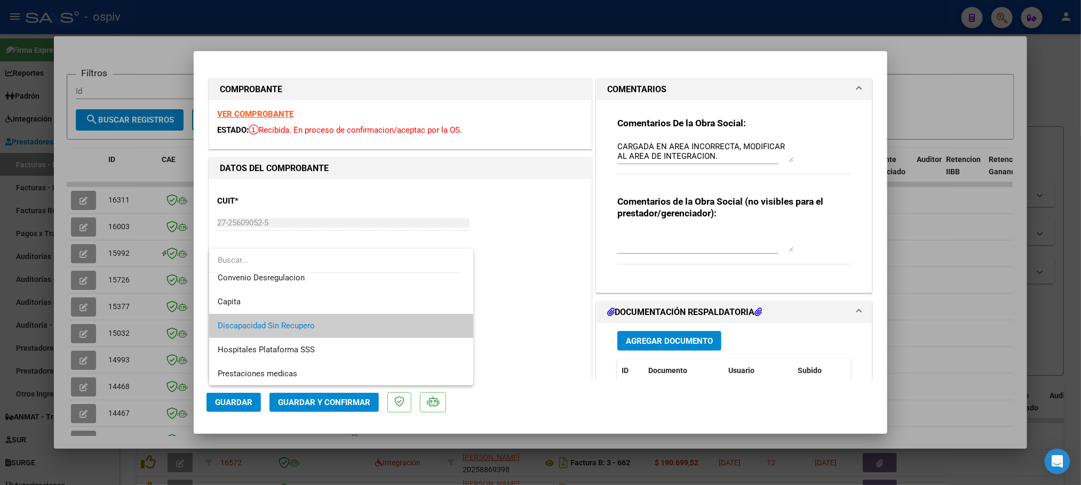
click at [546, 266] on div at bounding box center [540, 242] width 1081 height 485
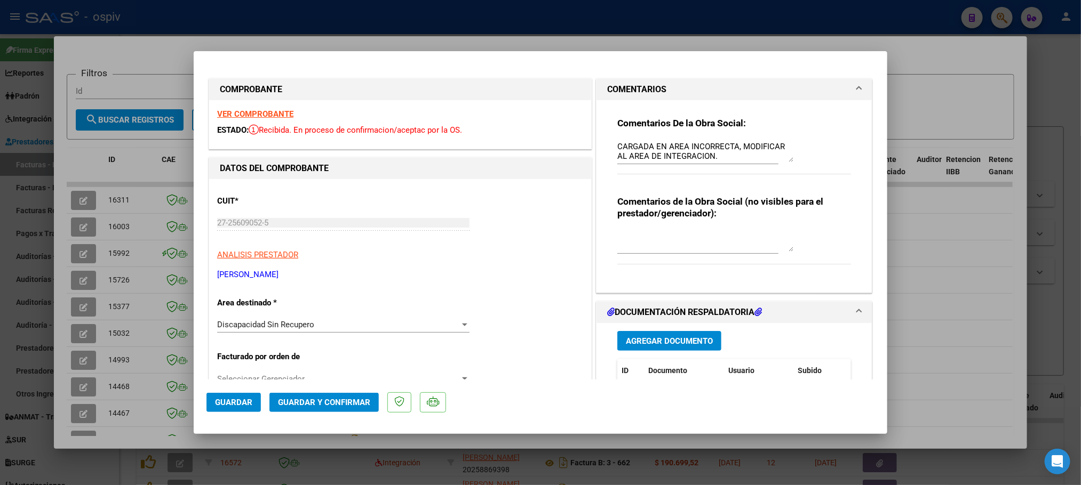
click at [204, 222] on mat-dialog-content "COMPROBANTE VER COMPROBANTE ESTADO: Recibida. En proceso de confirmacion/acepta…" at bounding box center [540, 222] width 693 height 316
click at [272, 116] on strong "VER COMPROBANTE" at bounding box center [255, 114] width 76 height 10
click at [503, 21] on div at bounding box center [540, 242] width 1081 height 485
type input "$ 0,00"
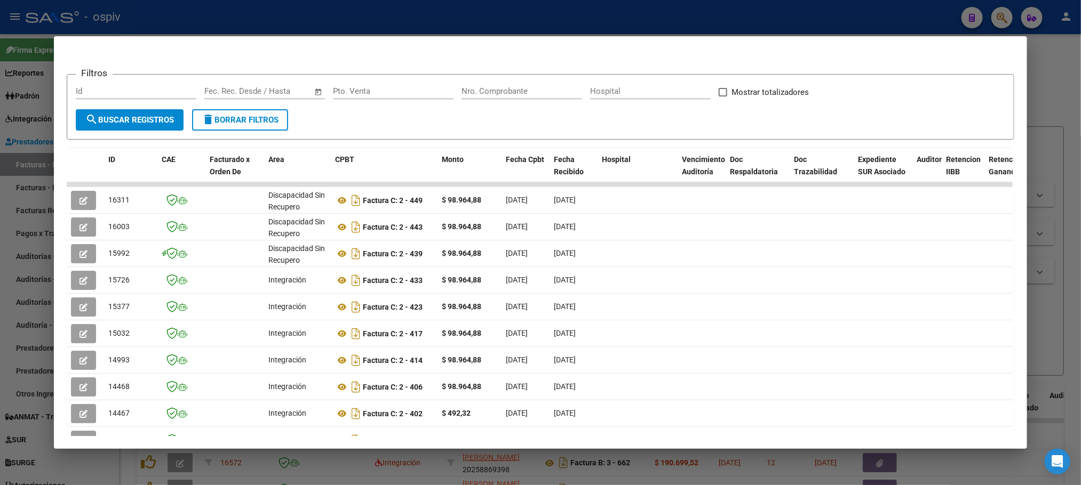
click at [561, 10] on div at bounding box center [540, 242] width 1081 height 485
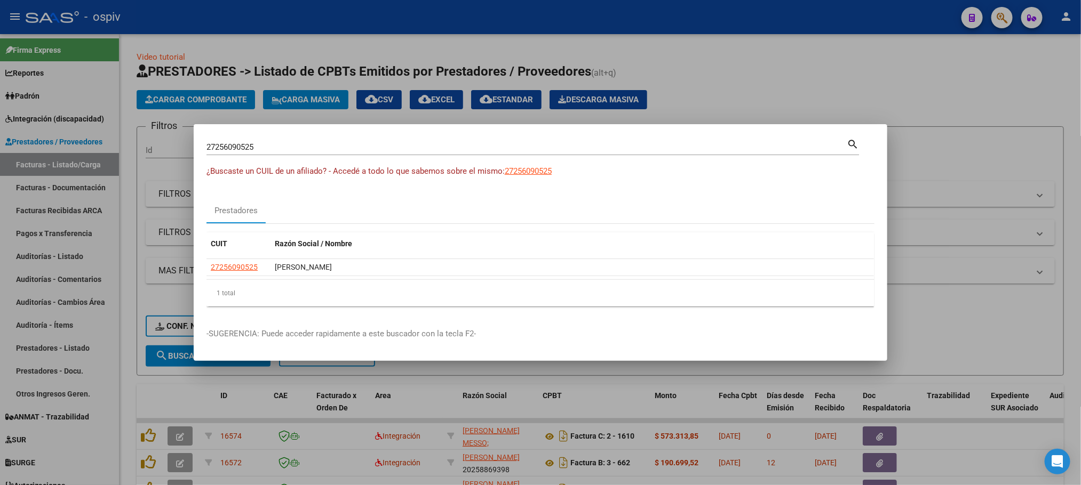
click at [569, 10] on div at bounding box center [540, 242] width 1081 height 485
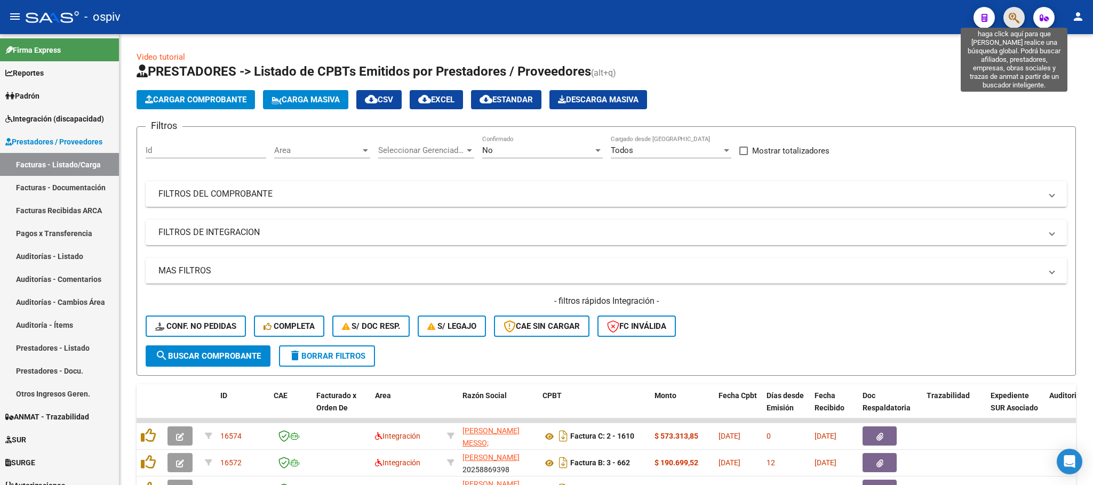
click at [1015, 14] on icon "button" at bounding box center [1014, 18] width 11 height 12
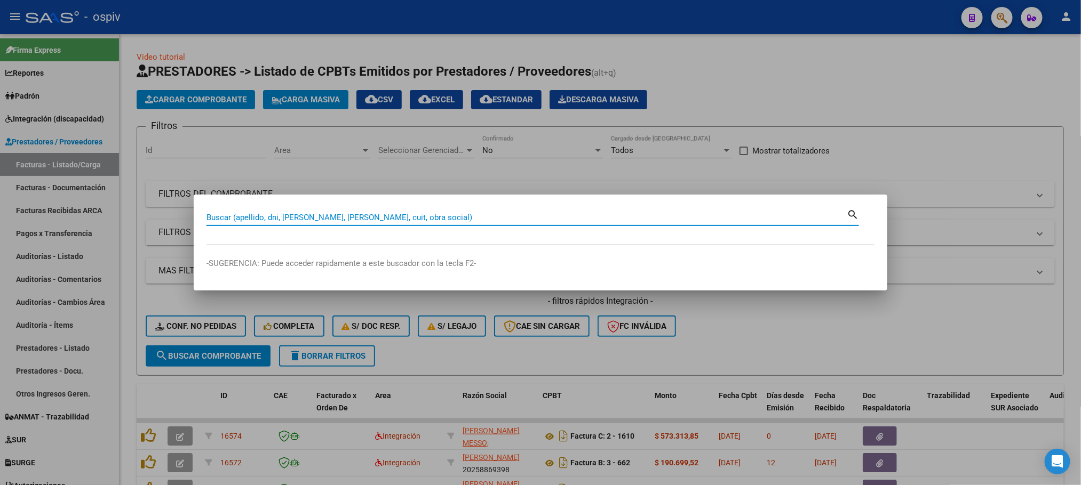
click at [266, 221] on input "Buscar (apellido, dni, cuil, nro traspaso, cuit, obra social)" at bounding box center [526, 218] width 640 height 10
paste input "27-25609052-5"
type input "27256090525"
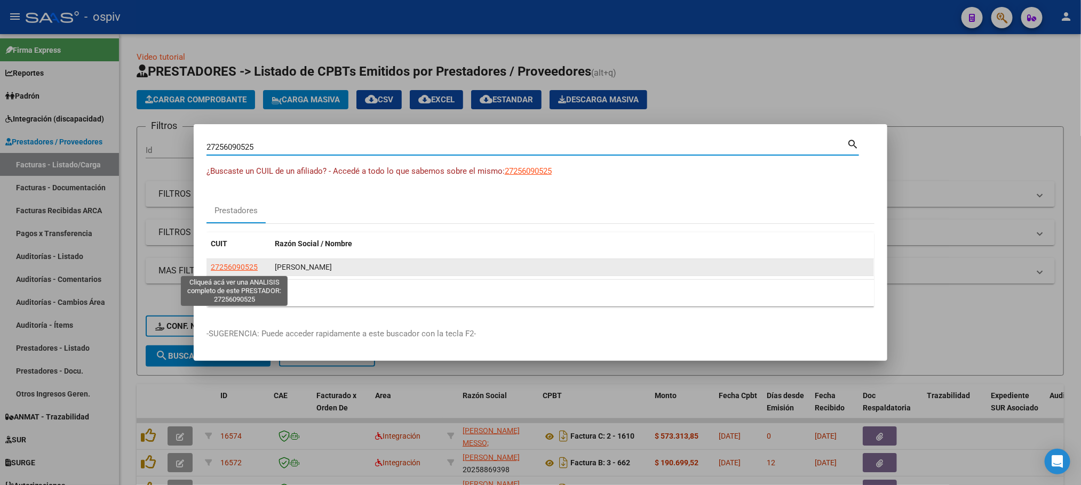
click at [245, 268] on span "27256090525" at bounding box center [234, 267] width 47 height 9
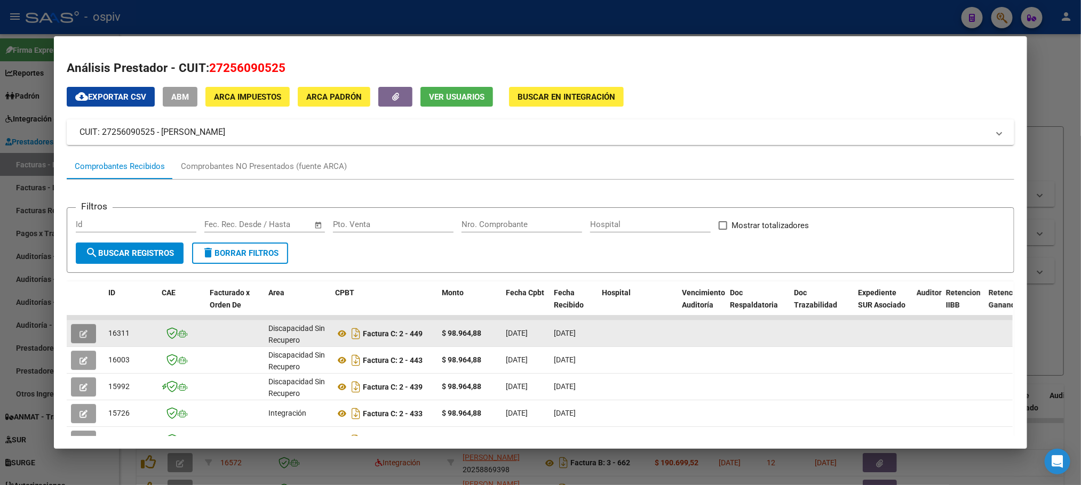
click at [79, 331] on icon "button" at bounding box center [83, 334] width 8 height 8
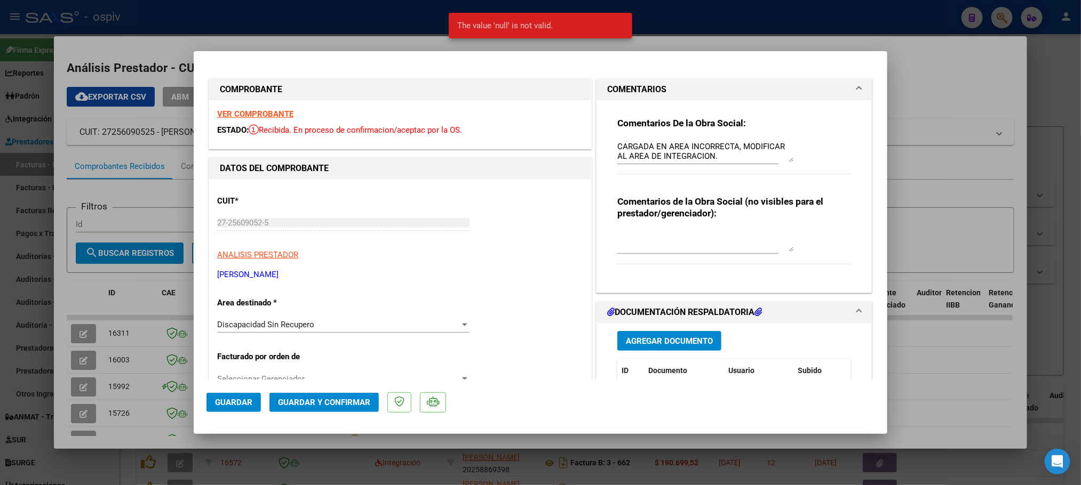
click at [706, 26] on div at bounding box center [540, 242] width 1081 height 485
type input "$ 0,00"
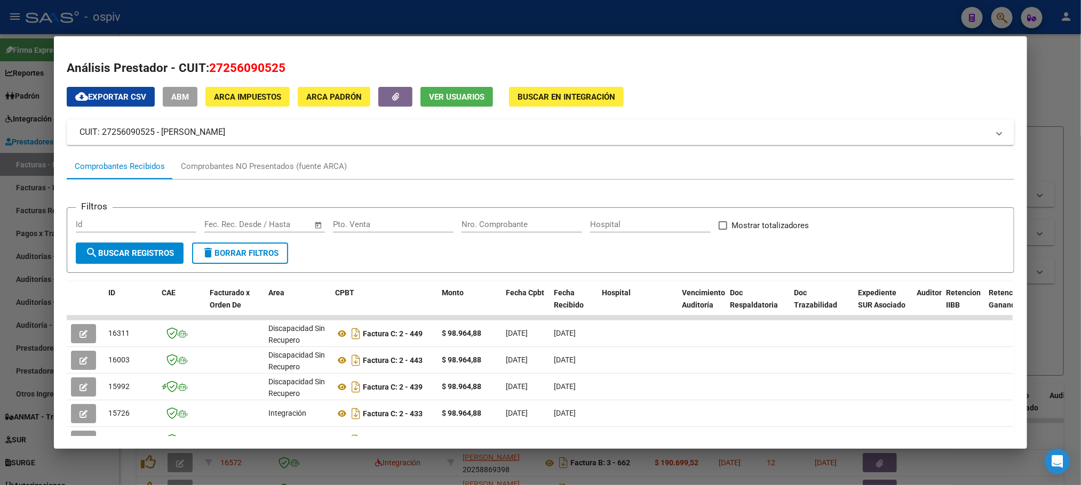
click at [495, 17] on div at bounding box center [540, 242] width 1081 height 485
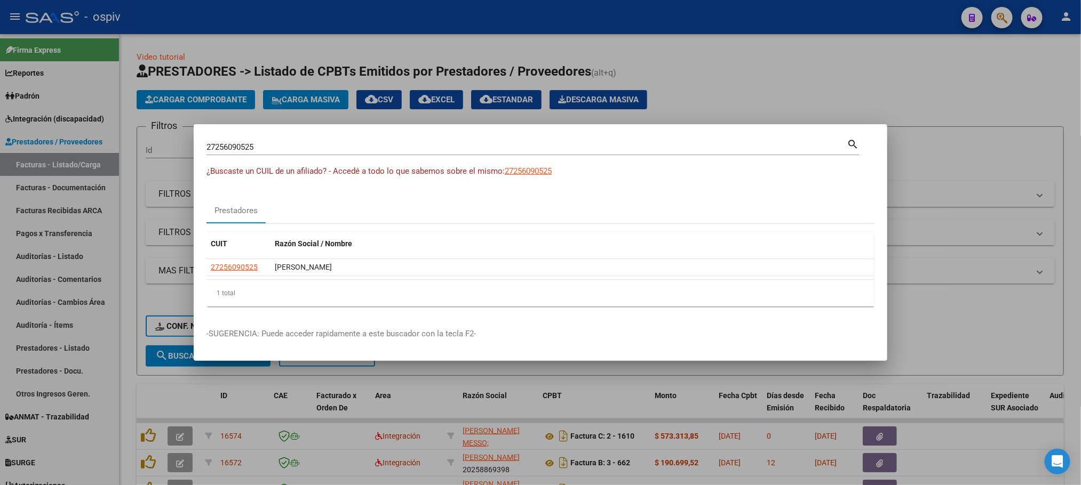
click at [495, 17] on div at bounding box center [540, 242] width 1081 height 485
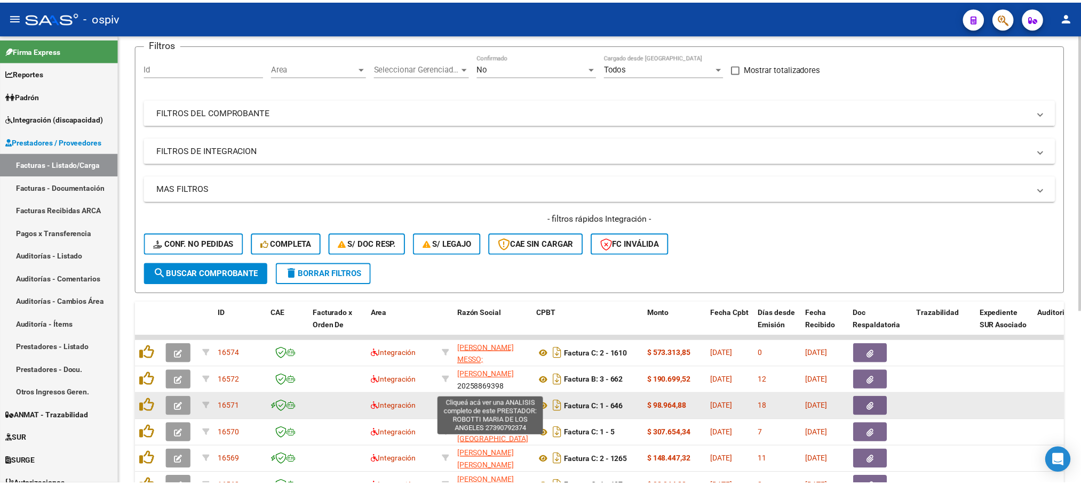
scroll to position [133, 0]
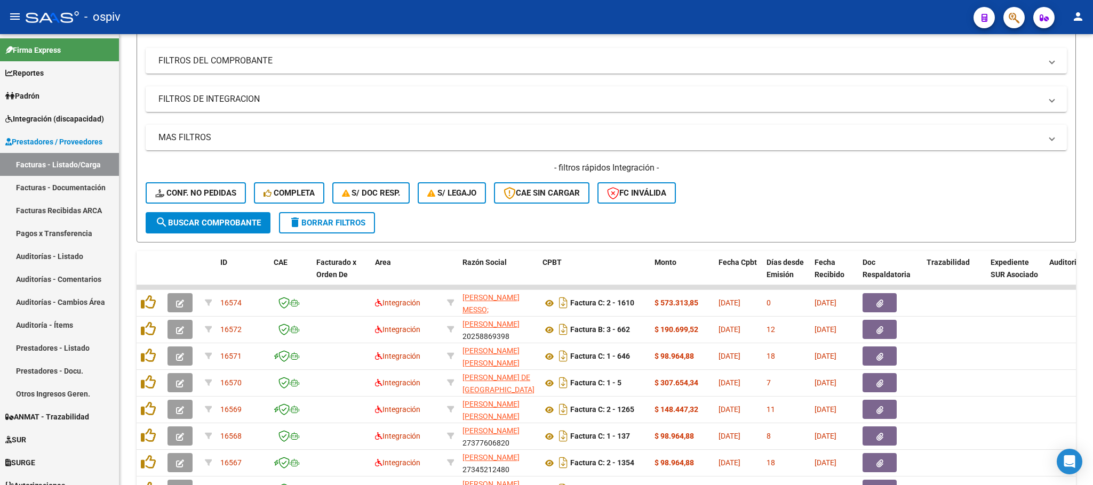
click at [1022, 19] on button "button" at bounding box center [1013, 17] width 21 height 21
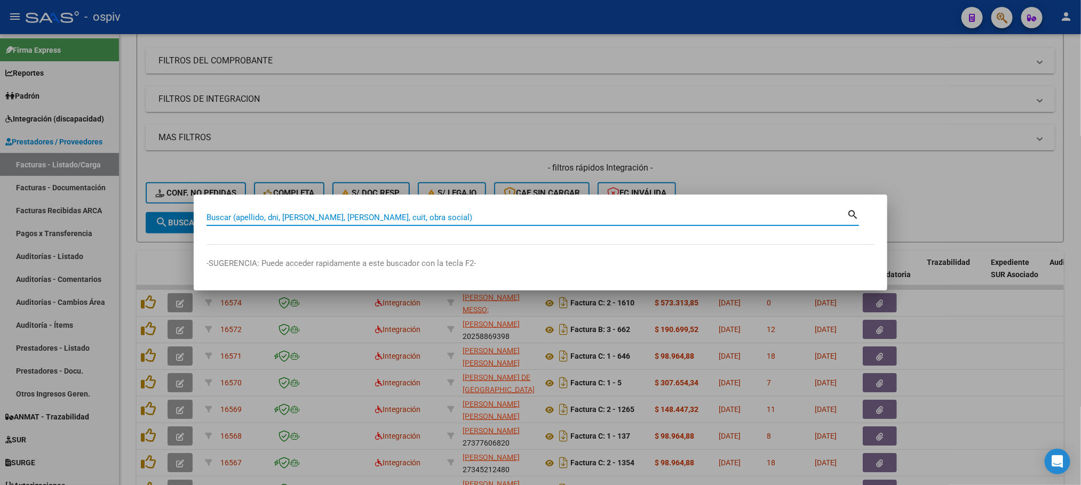
click at [378, 218] on input "Buscar (apellido, dni, cuil, nro traspaso, cuit, obra social)" at bounding box center [526, 218] width 640 height 10
paste input "27256090525"
type input "27256090525"
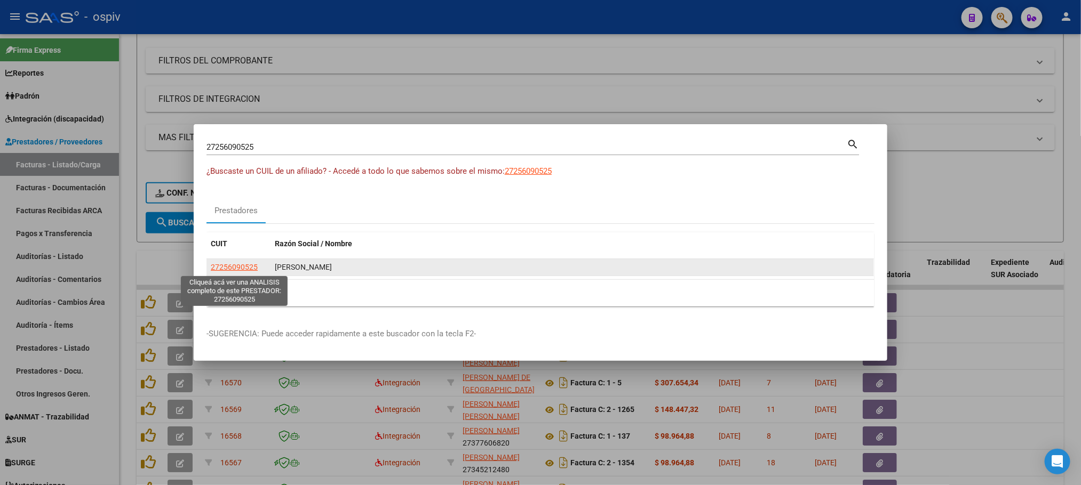
click at [223, 266] on span "27256090525" at bounding box center [234, 267] width 47 height 9
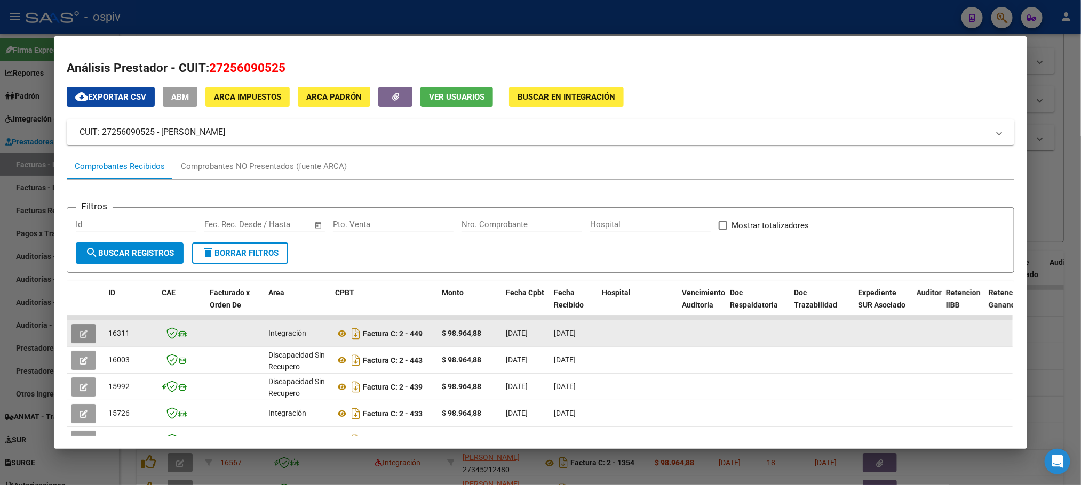
click at [82, 334] on icon "button" at bounding box center [83, 334] width 8 height 8
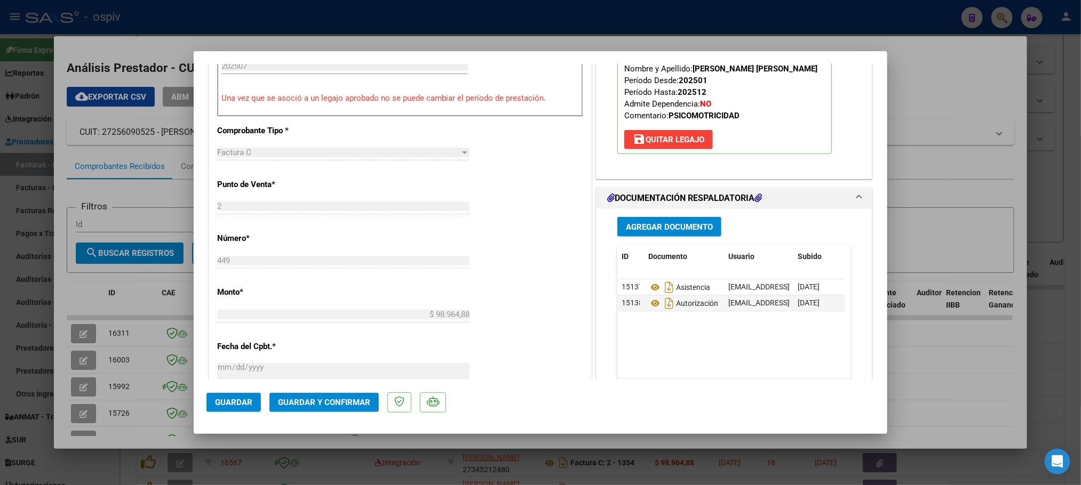
scroll to position [400, 0]
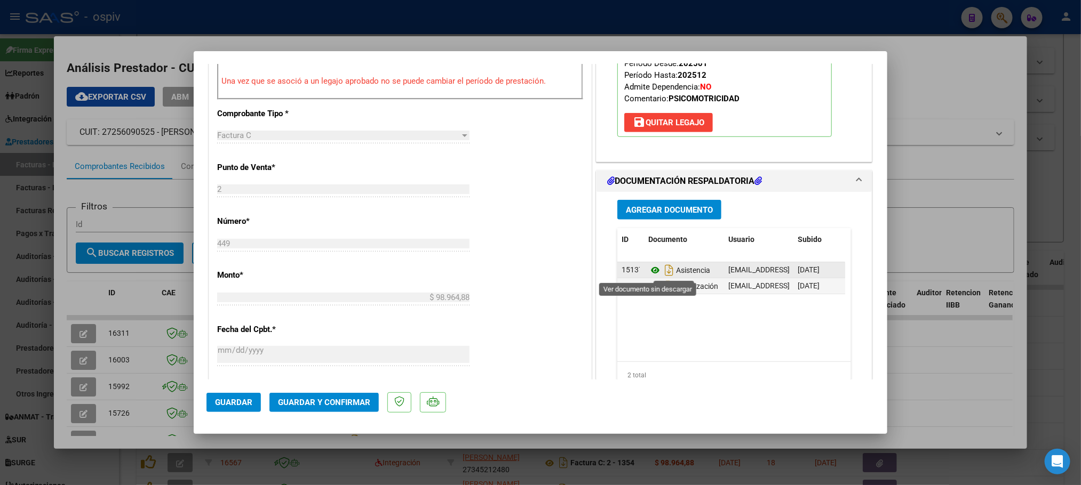
click at [648, 274] on icon at bounding box center [655, 270] width 14 height 13
click at [649, 290] on icon at bounding box center [655, 286] width 14 height 13
click at [520, 21] on div at bounding box center [540, 242] width 1081 height 485
type input "$ 0,00"
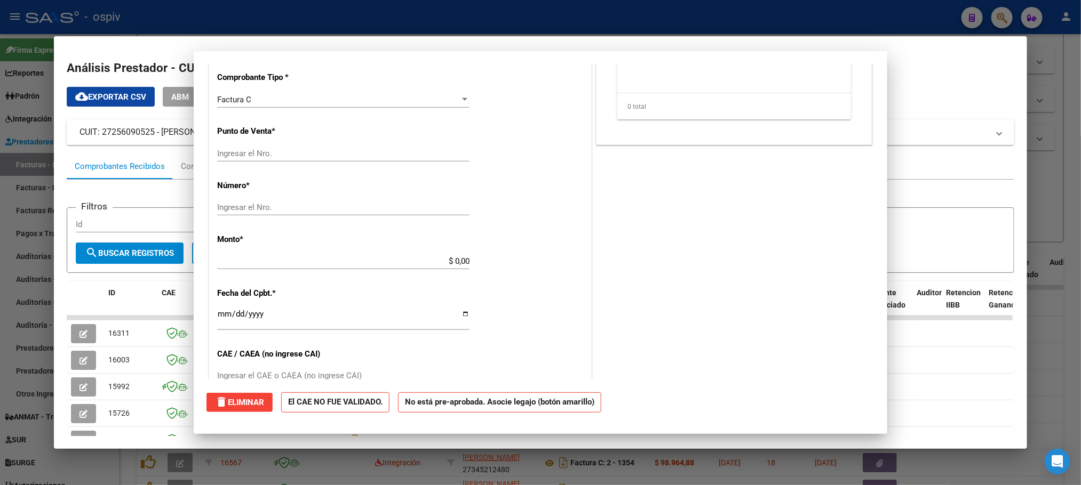
scroll to position [0, 0]
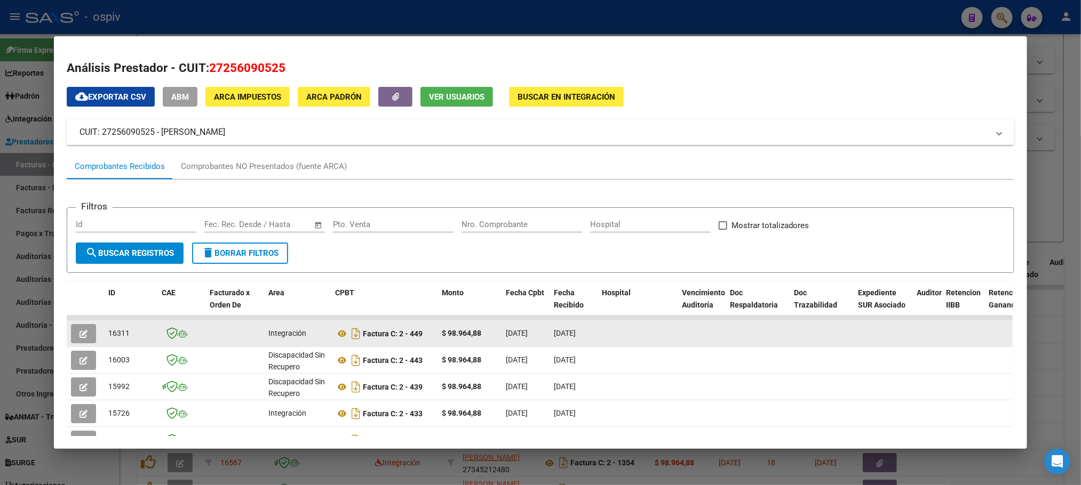
click at [79, 333] on icon "button" at bounding box center [83, 334] width 8 height 8
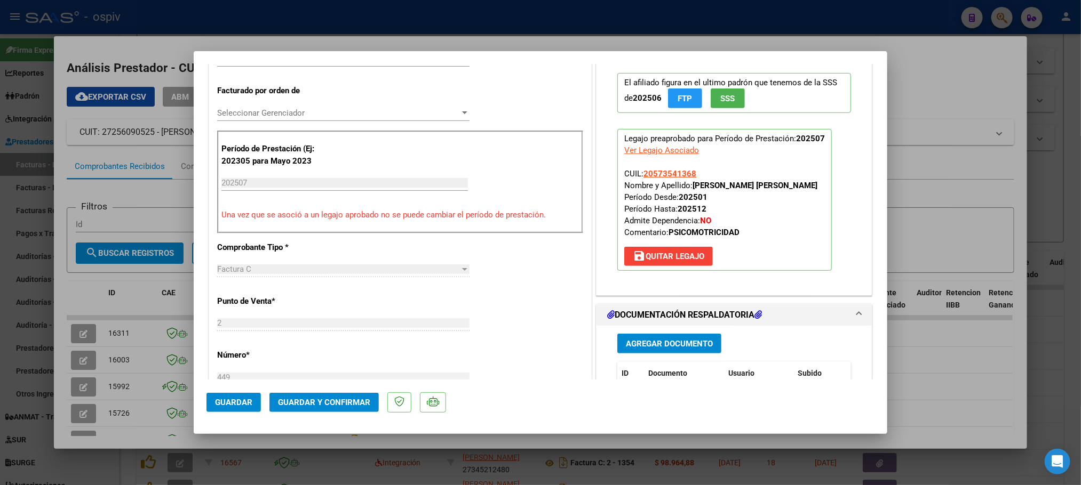
scroll to position [400, 0]
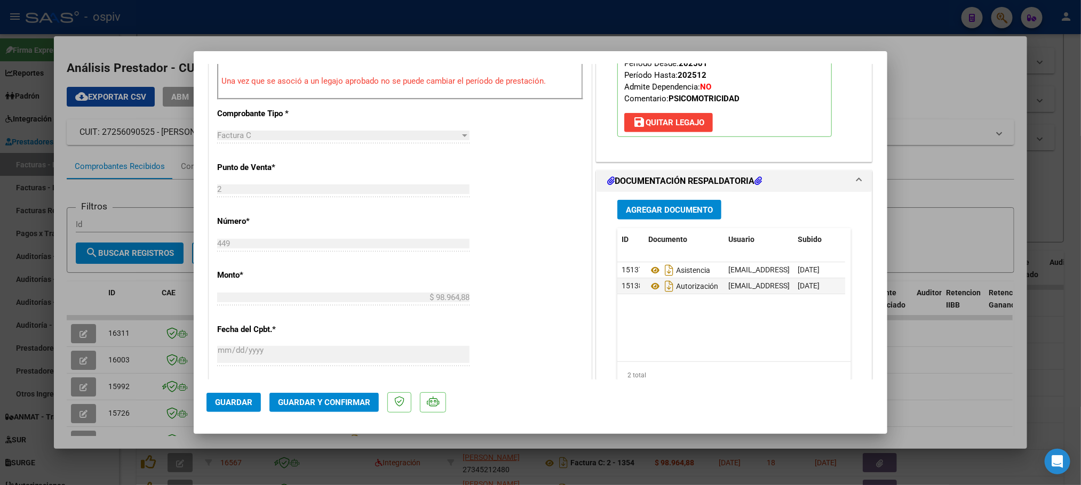
click at [633, 24] on div at bounding box center [540, 242] width 1081 height 485
type input "$ 0,00"
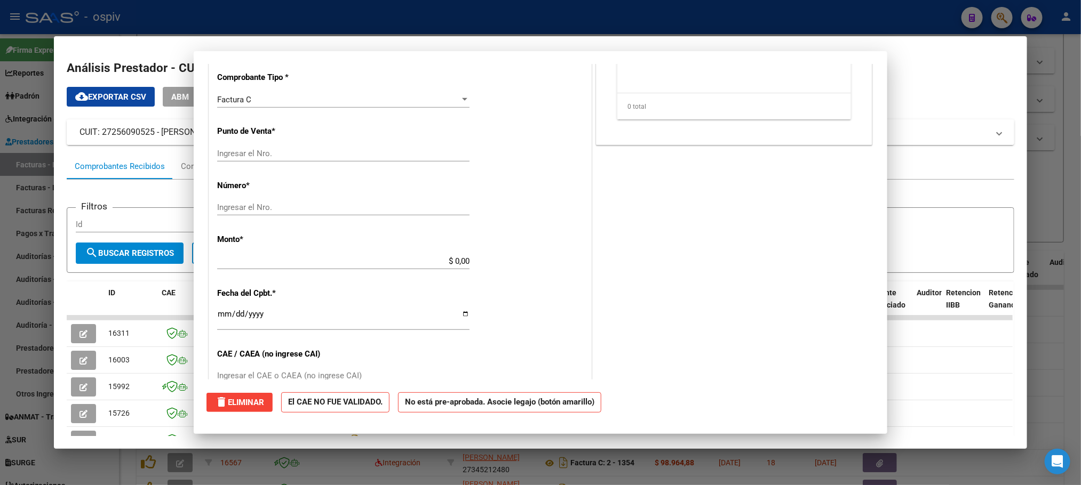
scroll to position [0, 0]
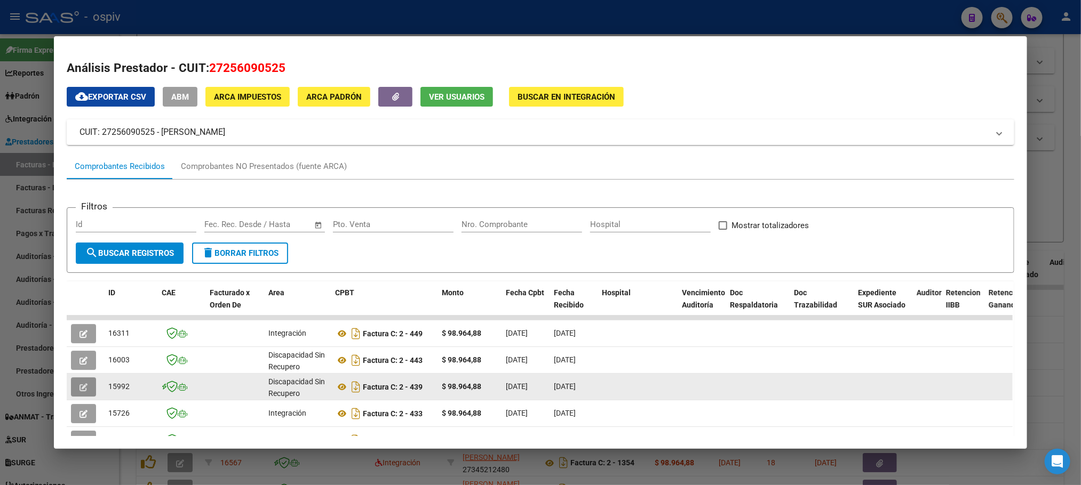
click at [79, 386] on icon "button" at bounding box center [83, 388] width 8 height 8
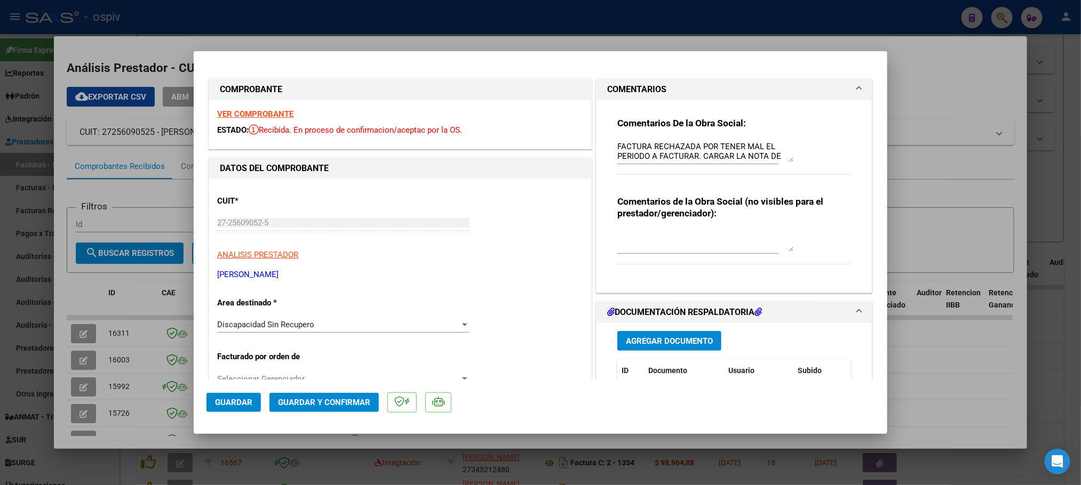
click at [677, 18] on div at bounding box center [540, 242] width 1081 height 485
type input "$ 0,00"
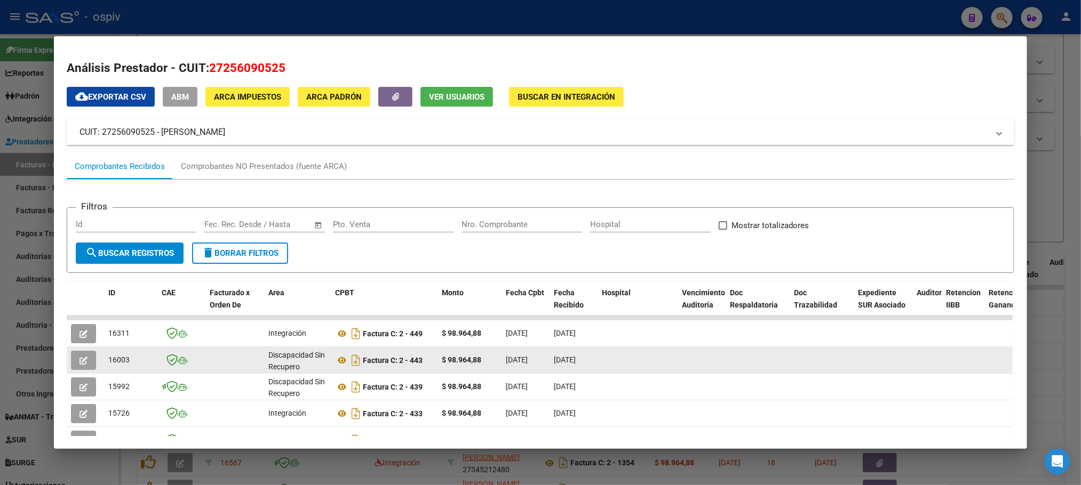
click at [84, 360] on button "button" at bounding box center [83, 360] width 25 height 19
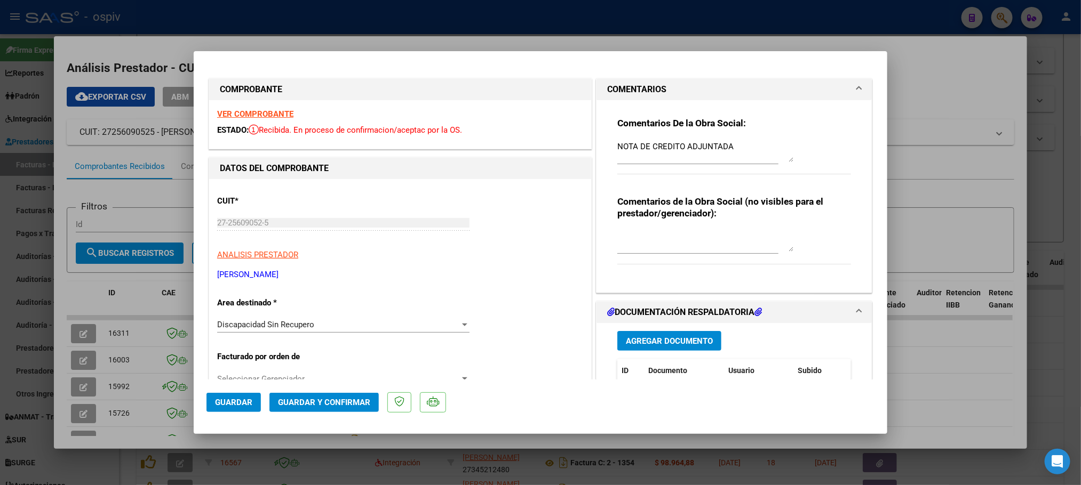
click at [690, 26] on div at bounding box center [540, 242] width 1081 height 485
type input "$ 0,00"
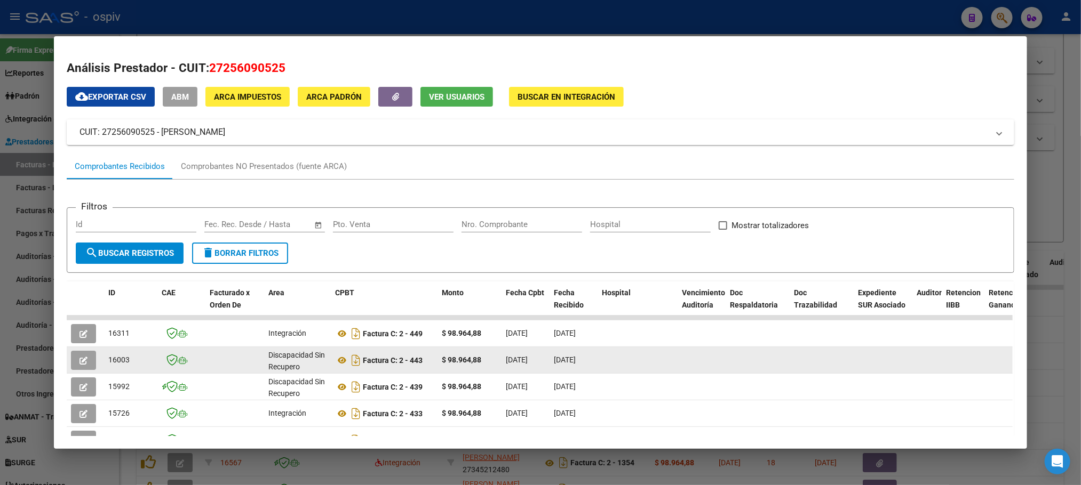
click at [79, 360] on icon "button" at bounding box center [83, 361] width 8 height 8
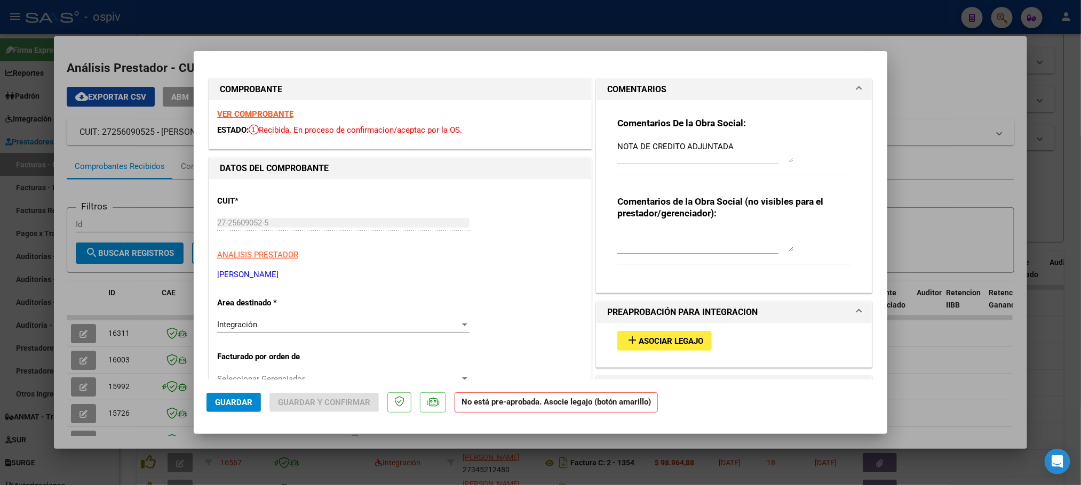
click at [591, 21] on div at bounding box center [540, 242] width 1081 height 485
type input "$ 0,00"
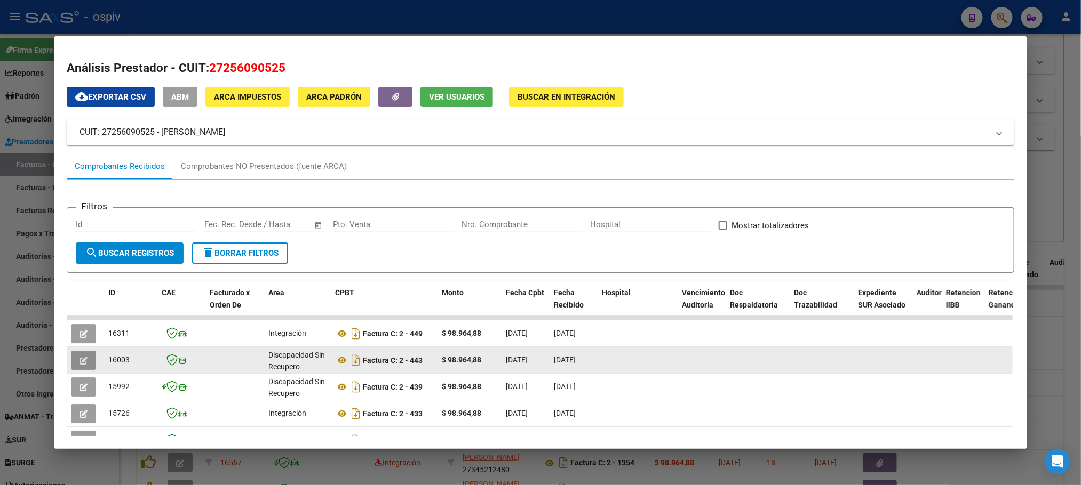
click at [79, 363] on icon "button" at bounding box center [83, 361] width 8 height 8
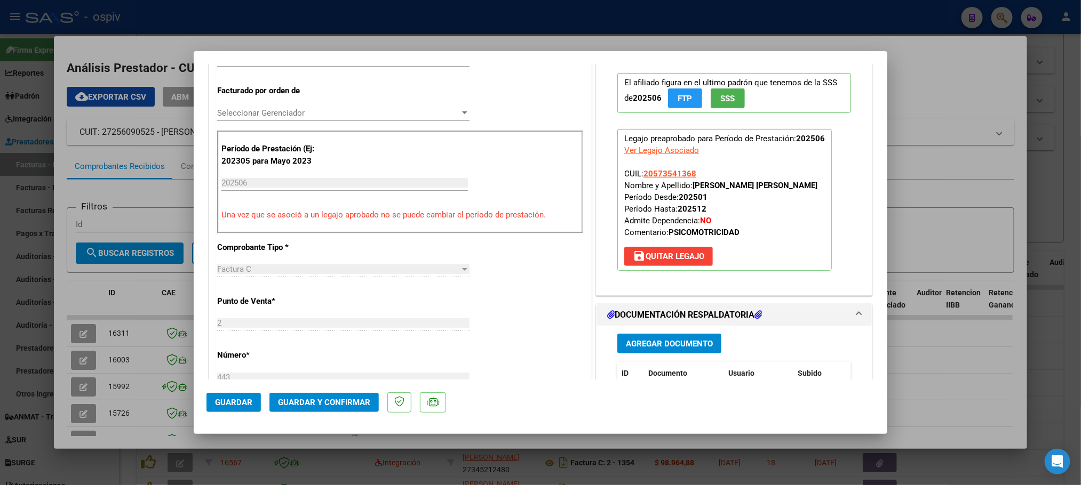
scroll to position [400, 0]
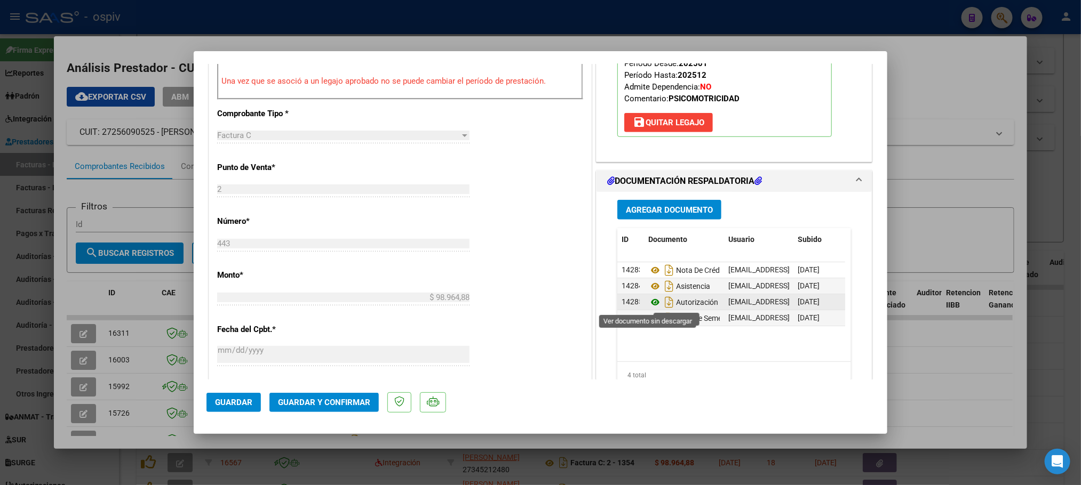
click at [650, 306] on icon at bounding box center [655, 302] width 14 height 13
click at [699, 16] on div at bounding box center [540, 242] width 1081 height 485
type input "$ 0,00"
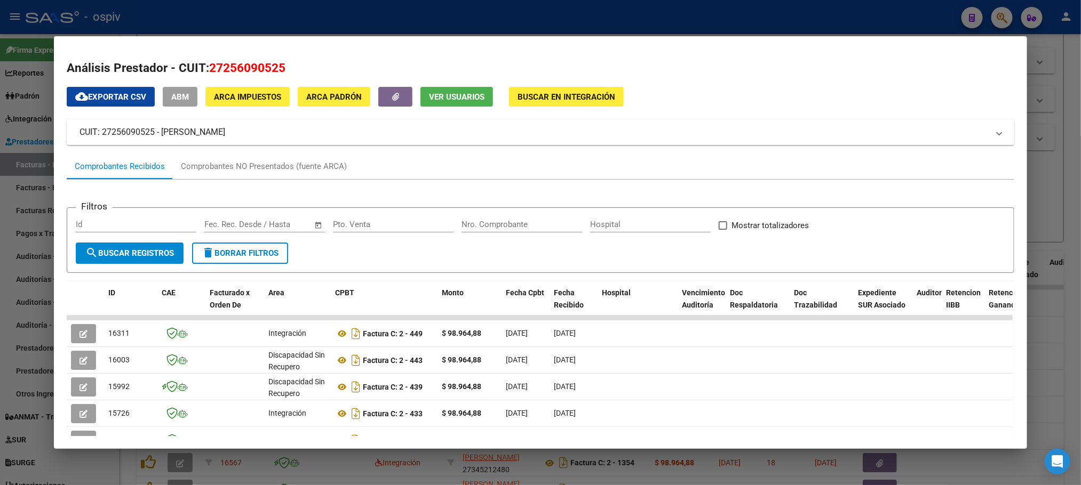
drag, startPoint x: 281, startPoint y: 64, endPoint x: 205, endPoint y: 68, distance: 75.8
click at [205, 68] on h2 "Análisis Prestador - CUIT: 27256090525" at bounding box center [540, 68] width 947 height 18
copy span "27256090525"
click at [275, 13] on div at bounding box center [540, 242] width 1081 height 485
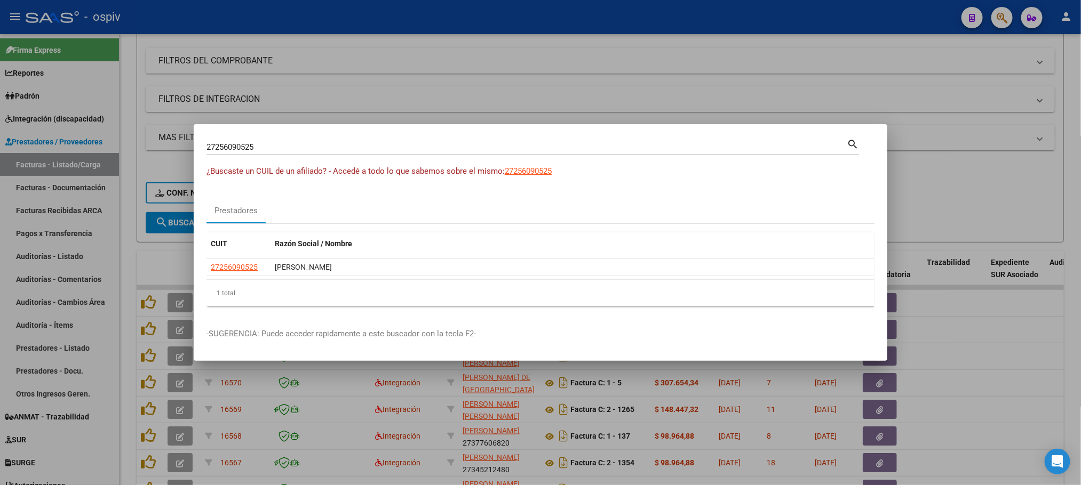
click at [275, 13] on div at bounding box center [540, 242] width 1081 height 485
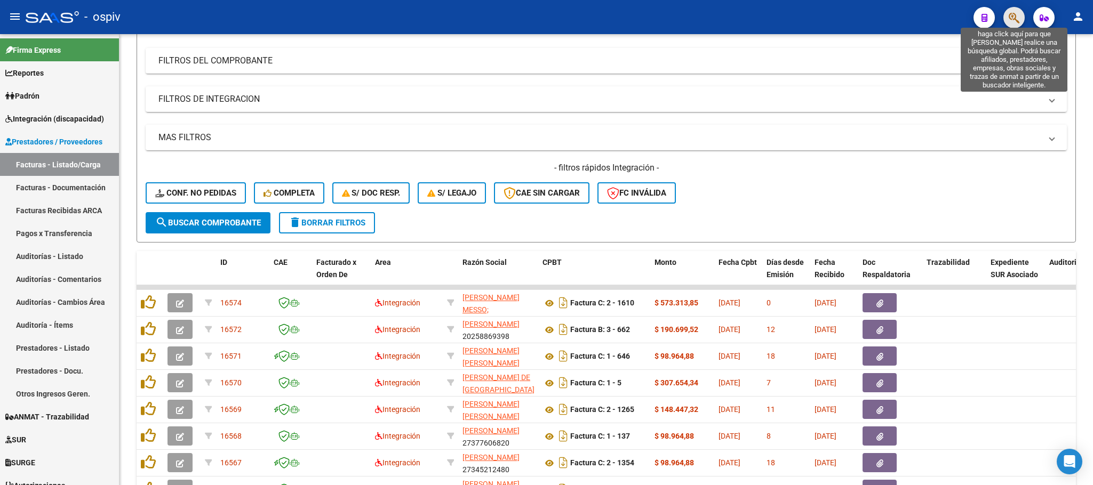
click at [1010, 17] on icon "button" at bounding box center [1014, 18] width 11 height 12
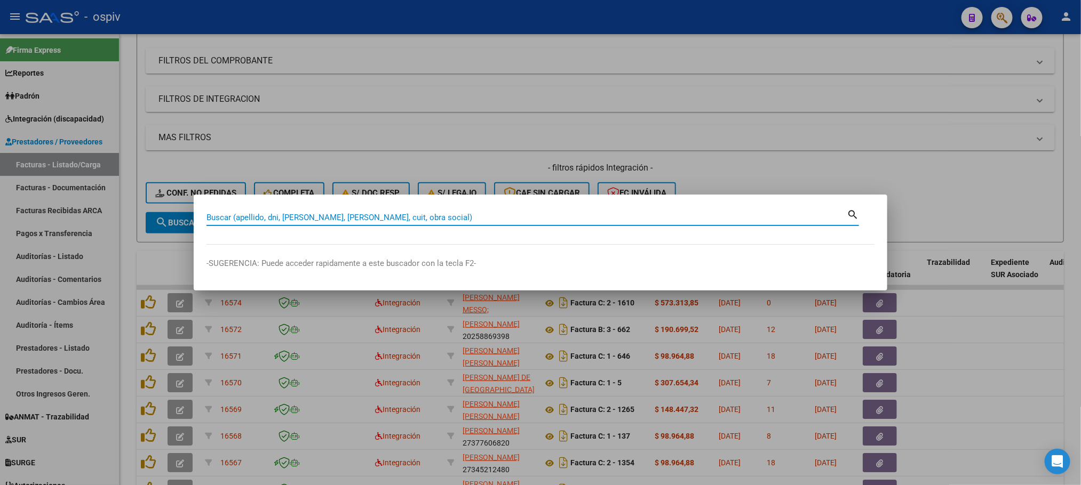
click at [378, 216] on input "Buscar (apellido, dni, cuil, nro traspaso, cuit, obra social)" at bounding box center [526, 218] width 640 height 10
paste input "27256090525"
type input "27256090525"
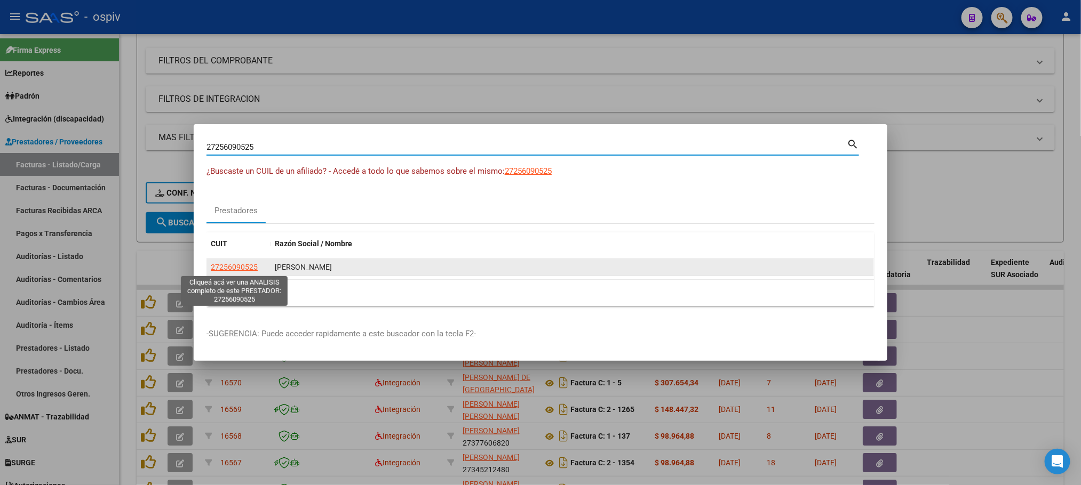
click at [226, 267] on span "27256090525" at bounding box center [234, 267] width 47 height 9
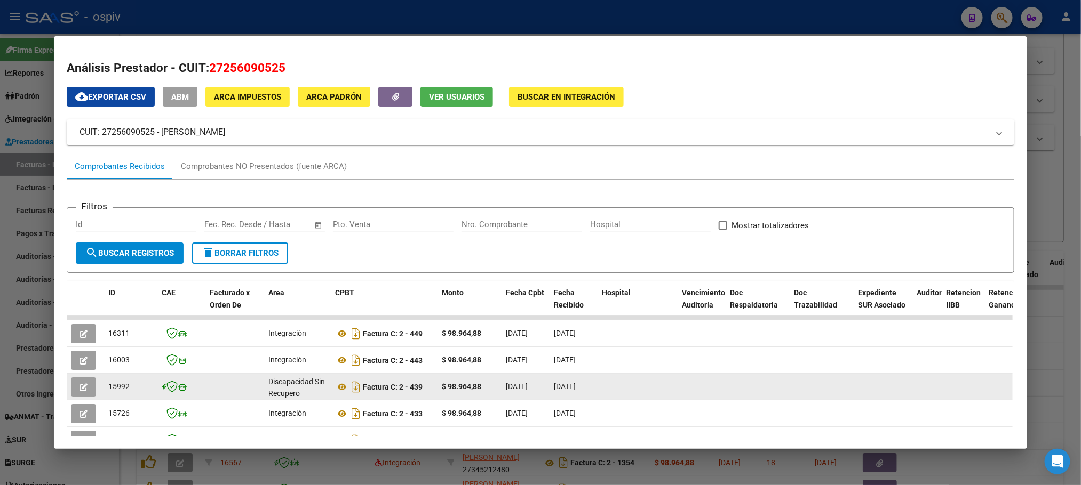
click at [85, 389] on button "button" at bounding box center [83, 387] width 25 height 19
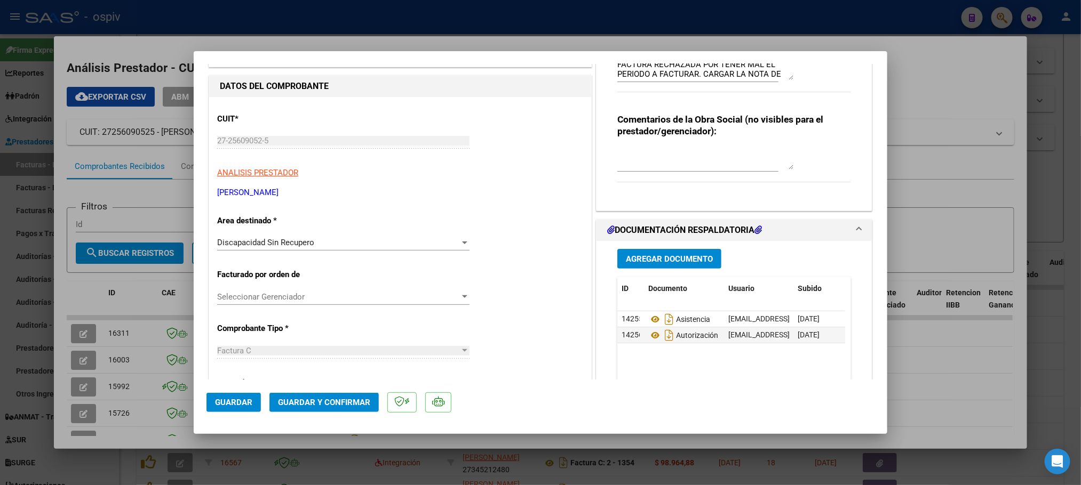
scroll to position [133, 0]
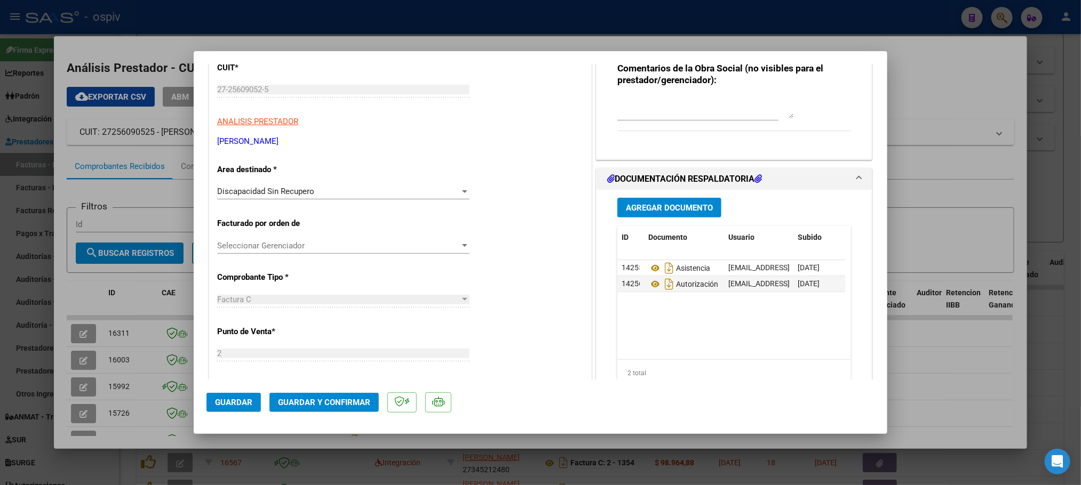
click at [329, 20] on div at bounding box center [540, 242] width 1081 height 485
type input "$ 0,00"
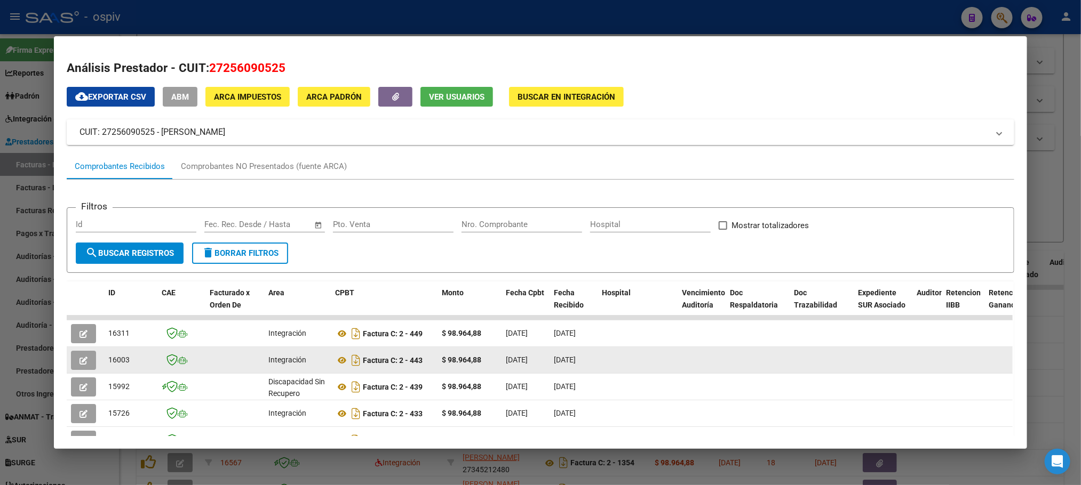
click at [79, 362] on icon "button" at bounding box center [83, 361] width 8 height 8
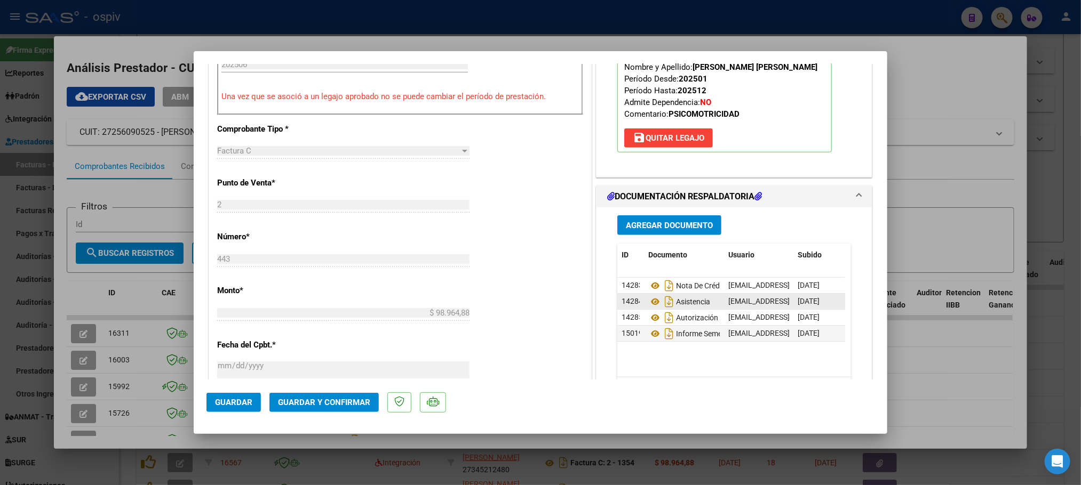
scroll to position [400, 0]
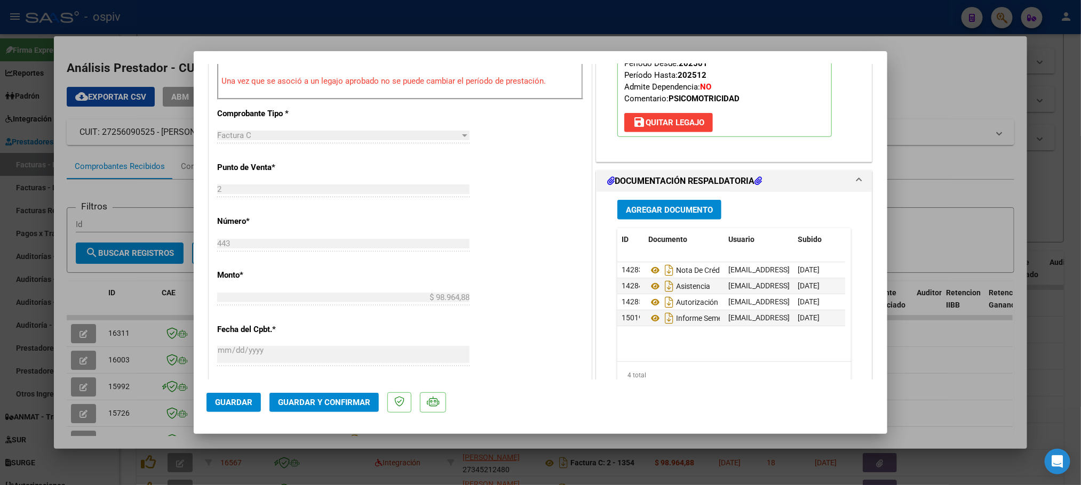
click at [906, 28] on div at bounding box center [540, 242] width 1081 height 485
type input "$ 0,00"
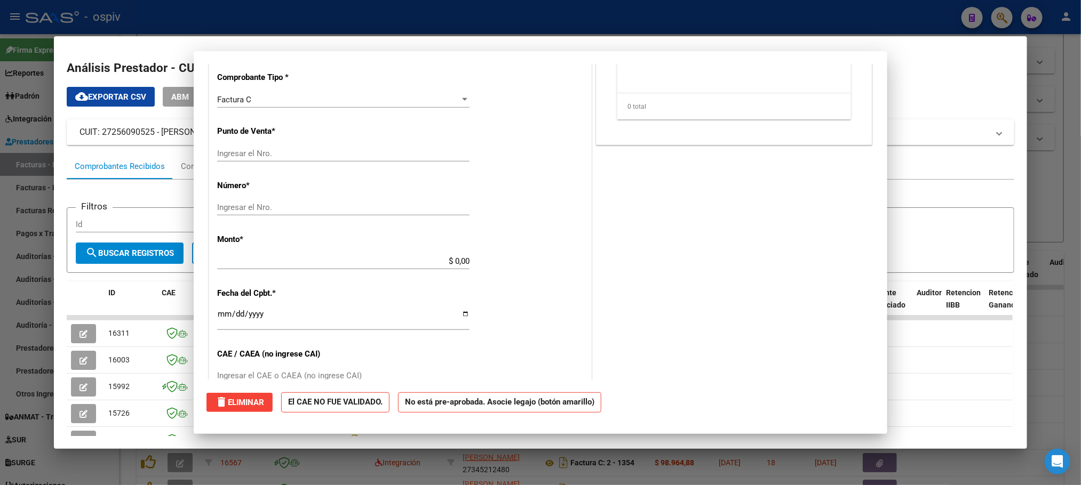
scroll to position [0, 0]
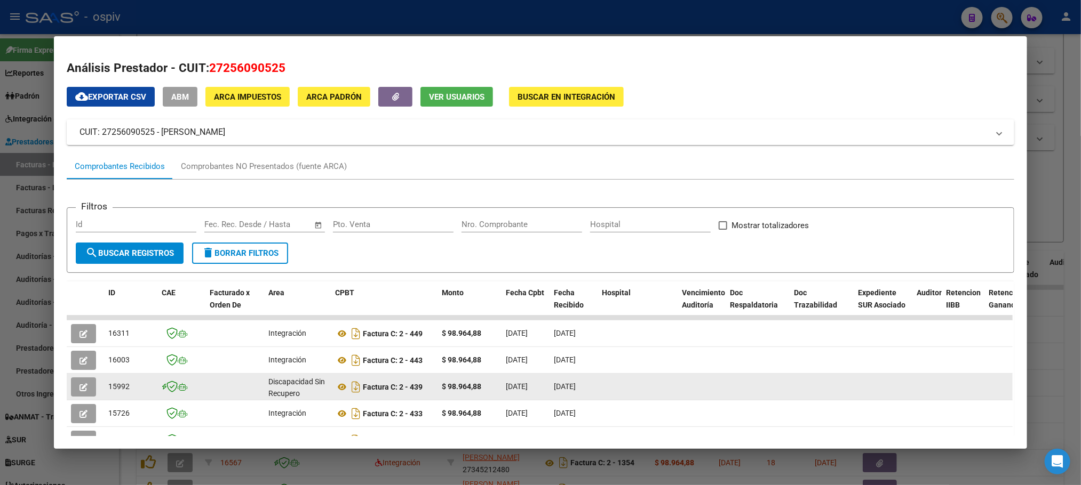
click at [82, 387] on icon "button" at bounding box center [83, 388] width 8 height 8
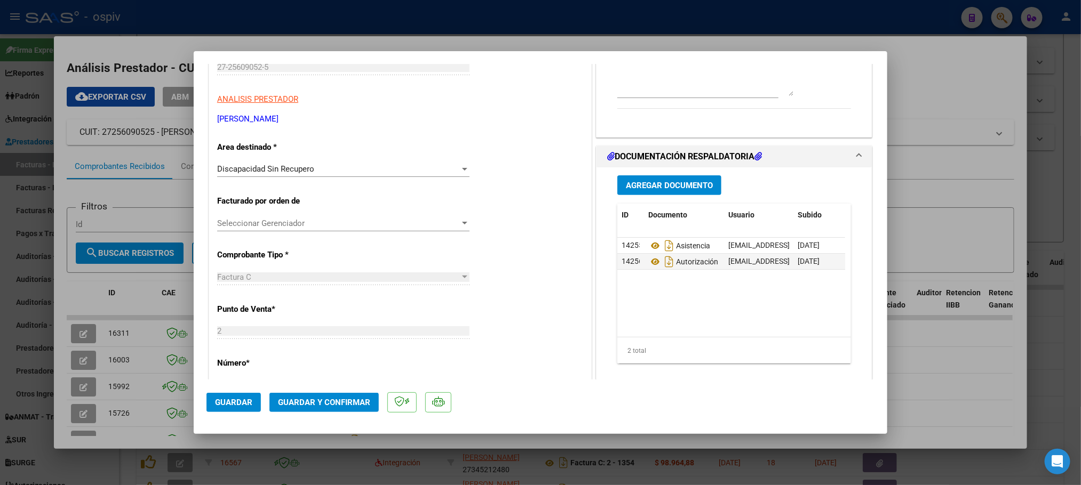
scroll to position [133, 0]
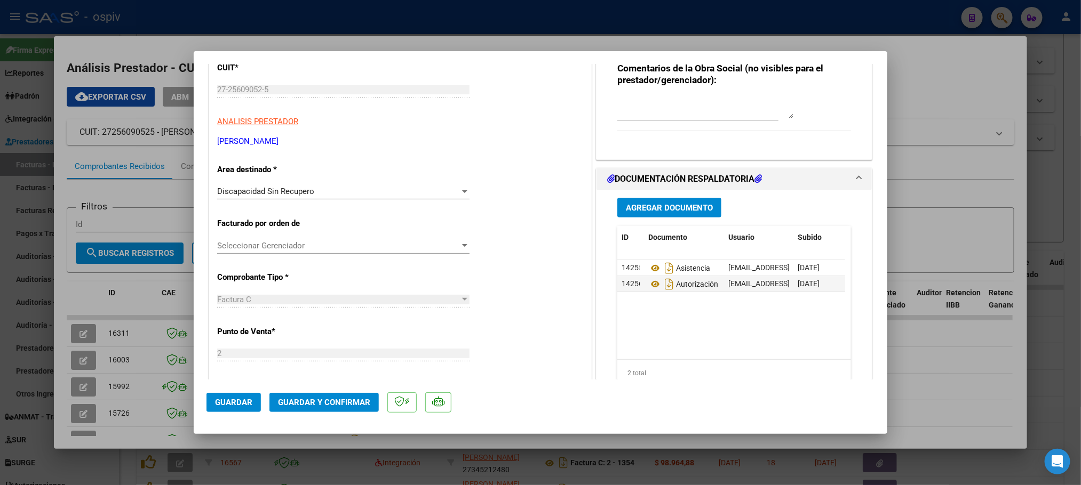
drag, startPoint x: 263, startPoint y: 26, endPoint x: 260, endPoint y: 20, distance: 6.7
click at [261, 23] on div at bounding box center [540, 242] width 1081 height 485
type input "$ 0,00"
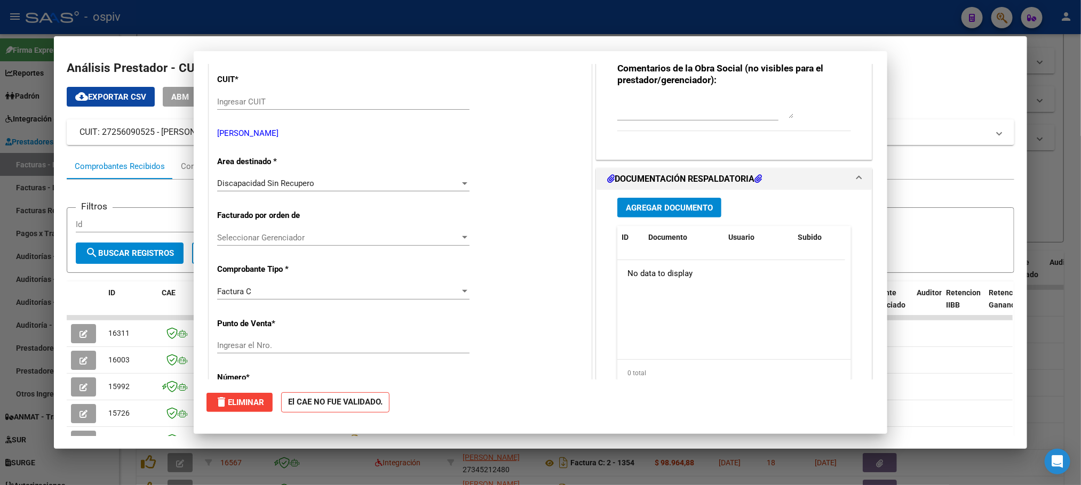
scroll to position [146, 0]
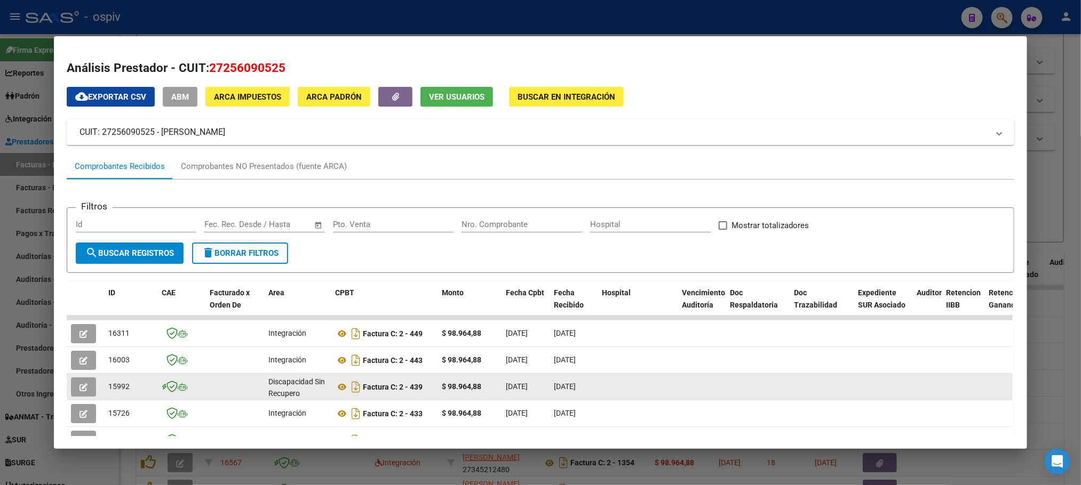
click at [79, 389] on icon "button" at bounding box center [83, 388] width 8 height 8
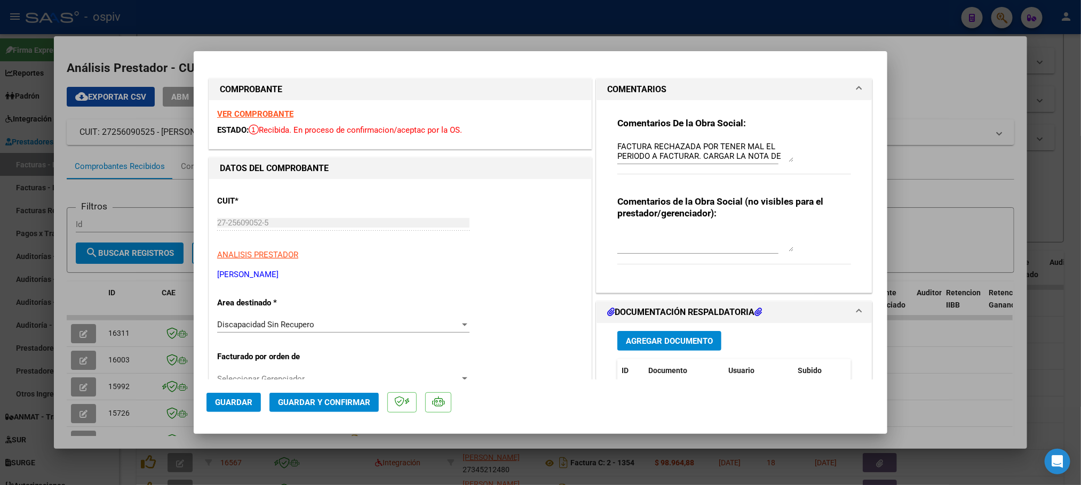
scroll to position [133, 0]
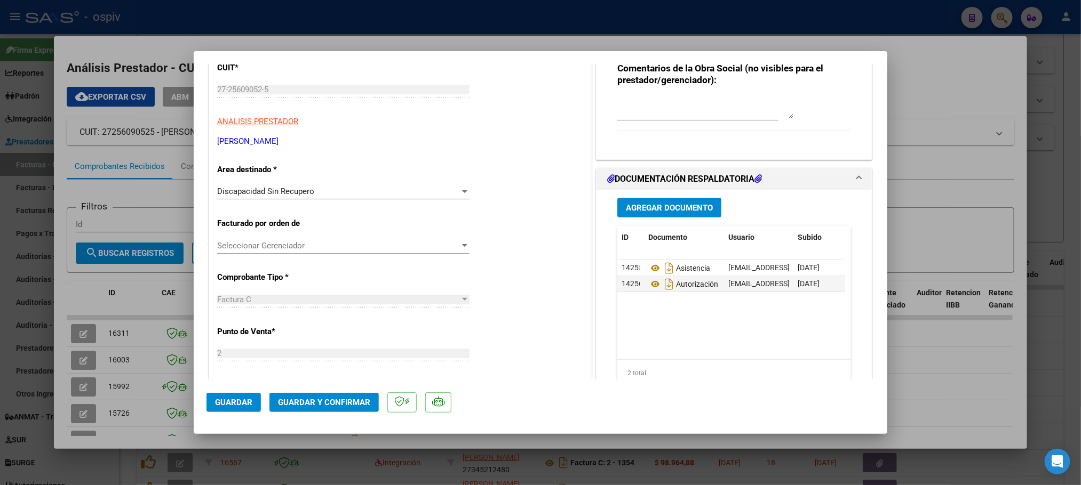
click at [329, 5] on div at bounding box center [540, 242] width 1081 height 485
type input "$ 0,00"
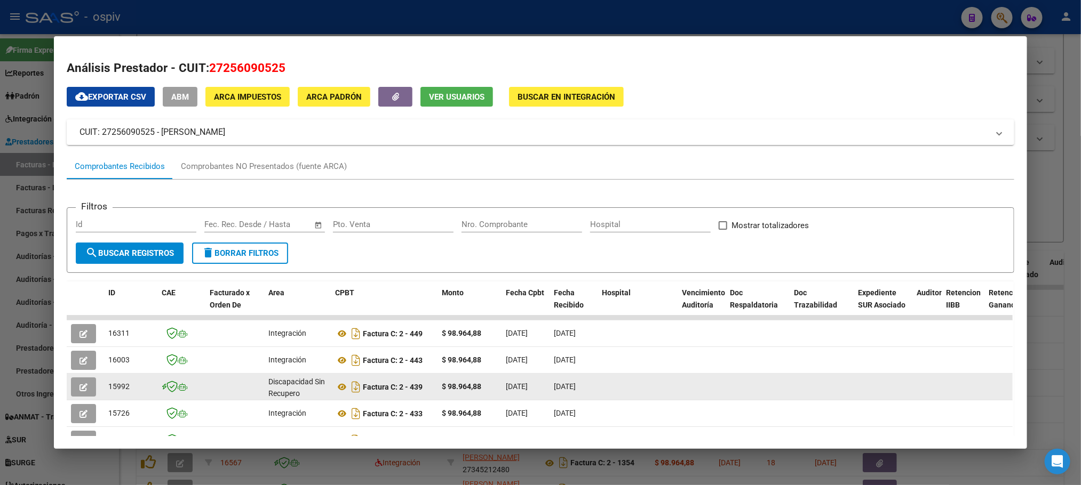
click at [82, 386] on icon "button" at bounding box center [83, 388] width 8 height 8
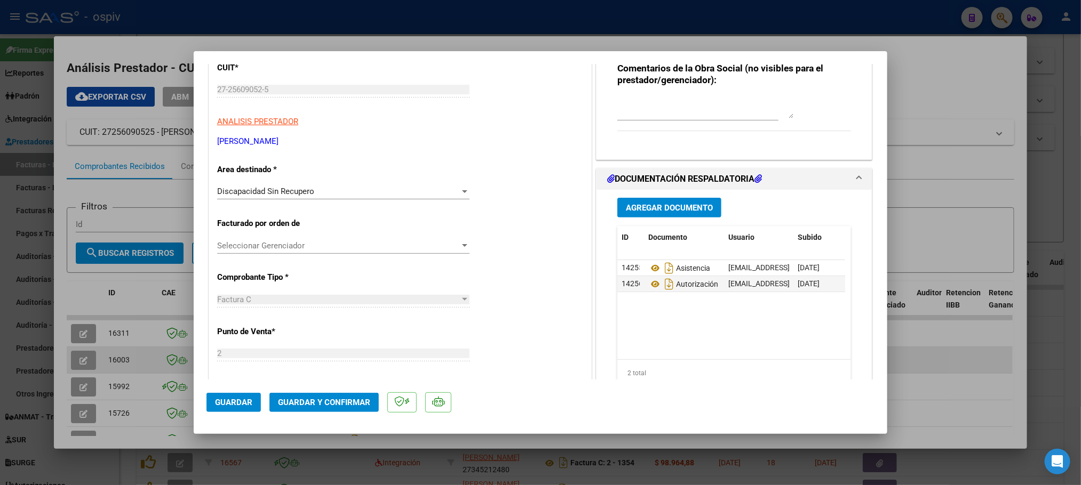
click at [69, 357] on div at bounding box center [540, 242] width 1081 height 485
type input "$ 0,00"
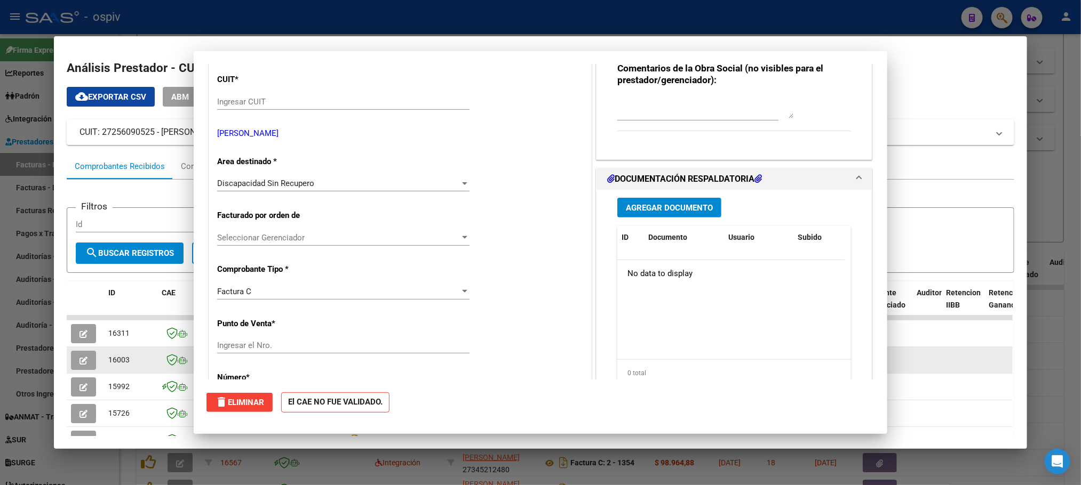
scroll to position [0, 0]
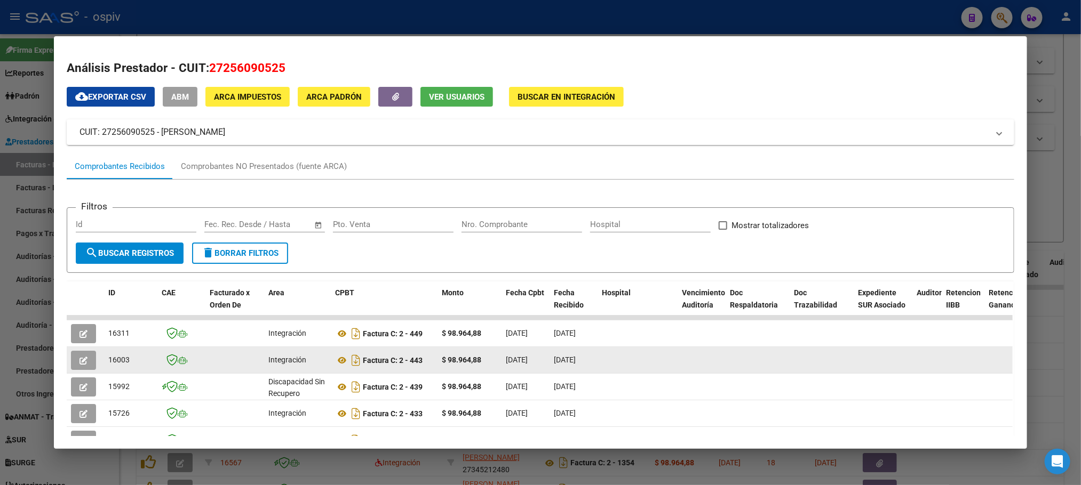
click at [79, 364] on icon "button" at bounding box center [83, 361] width 8 height 8
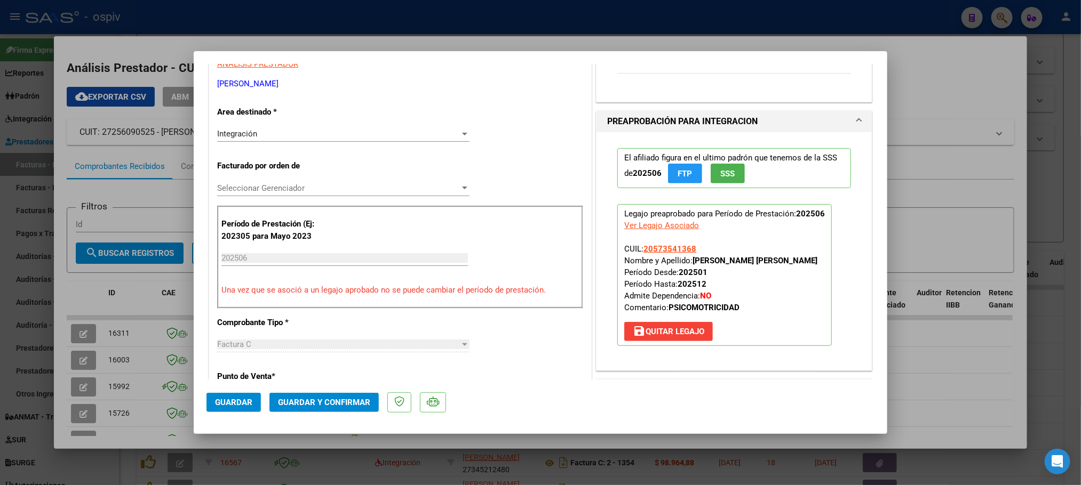
scroll to position [400, 0]
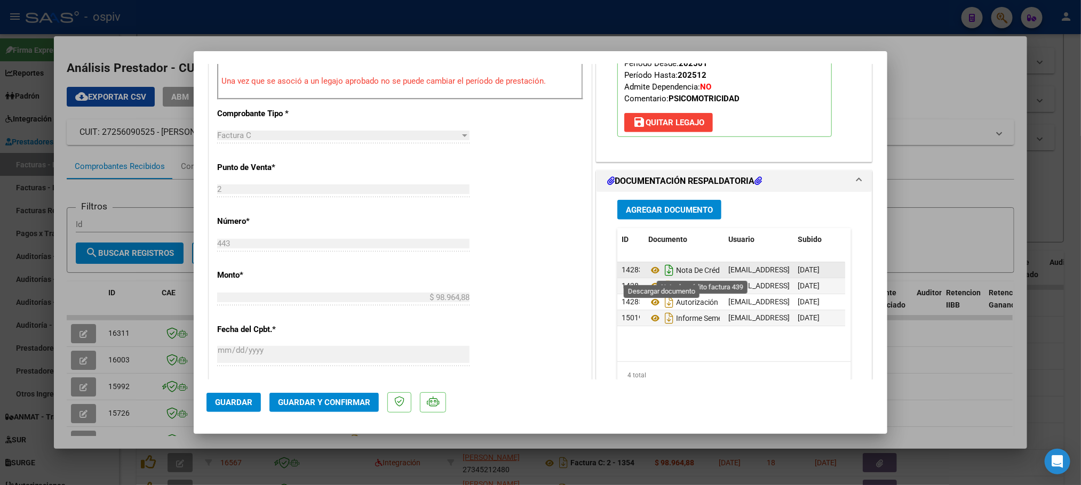
click at [662, 275] on icon "Descargar documento" at bounding box center [669, 270] width 14 height 17
click at [197, 21] on div at bounding box center [540, 242] width 1081 height 485
type input "$ 0,00"
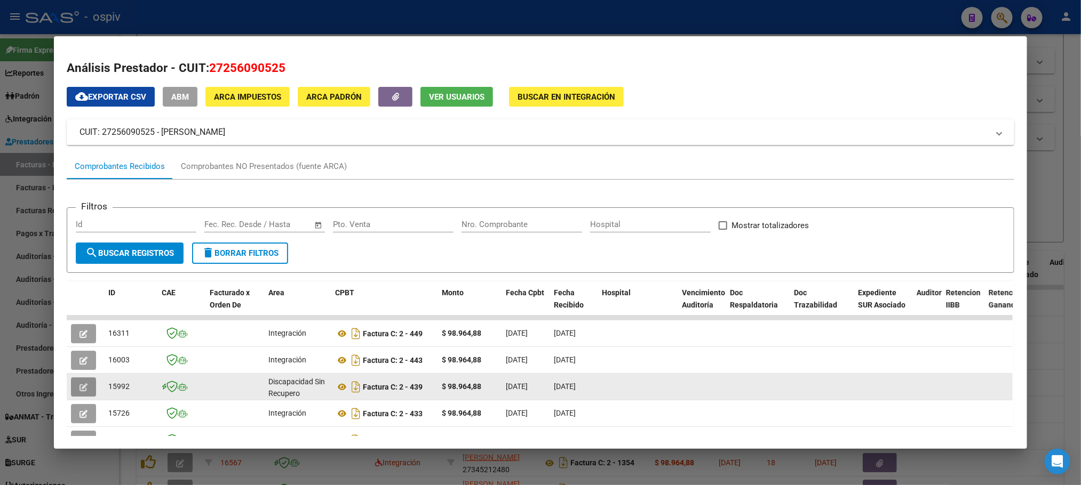
click at [82, 388] on icon "button" at bounding box center [83, 388] width 8 height 8
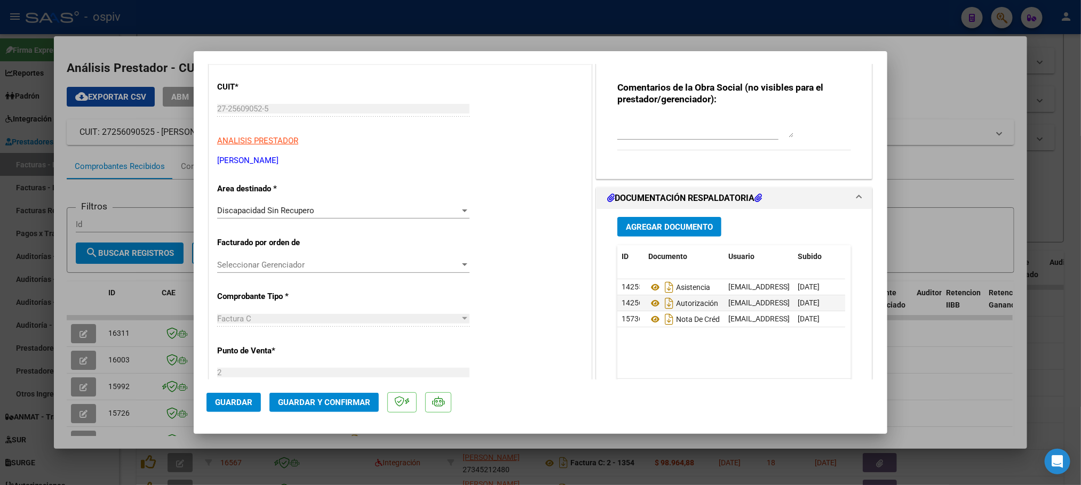
scroll to position [133, 0]
